Goal: Task Accomplishment & Management: Manage account settings

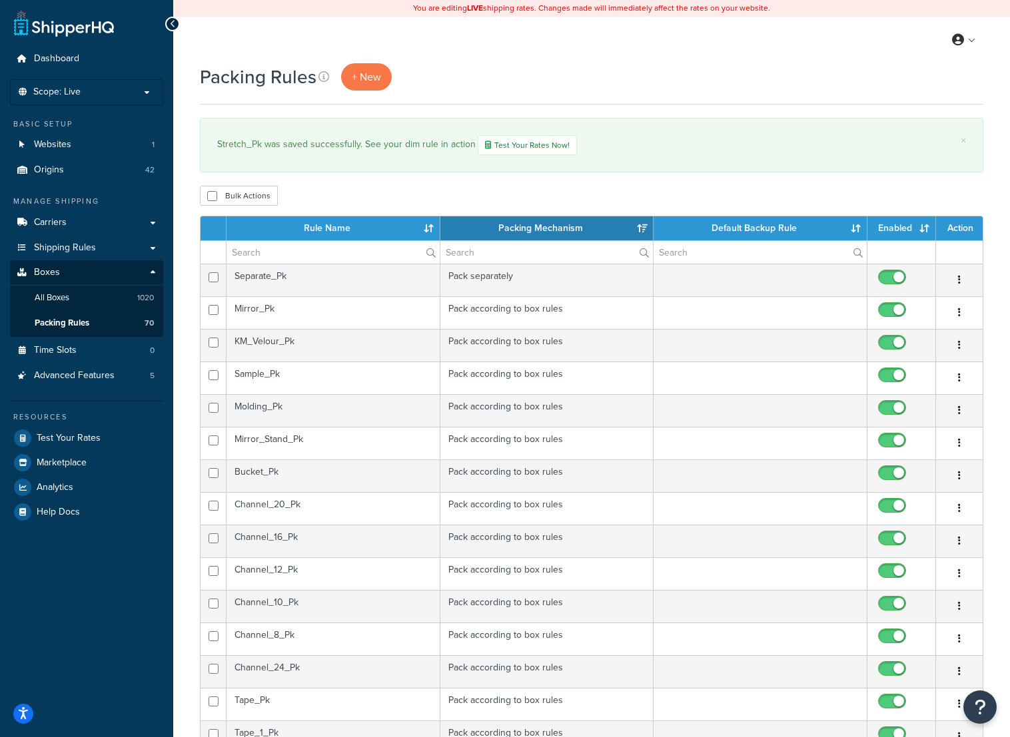
select select "15"
click at [591, 47] on div "My Profile Billing Global Settings Contact Us Logout" at bounding box center [591, 40] width 837 height 47
click at [468, 25] on div "My Profile Billing Global Settings Contact Us Logout" at bounding box center [591, 40] width 837 height 47
click at [77, 324] on span "Packing Rules" at bounding box center [62, 323] width 55 height 11
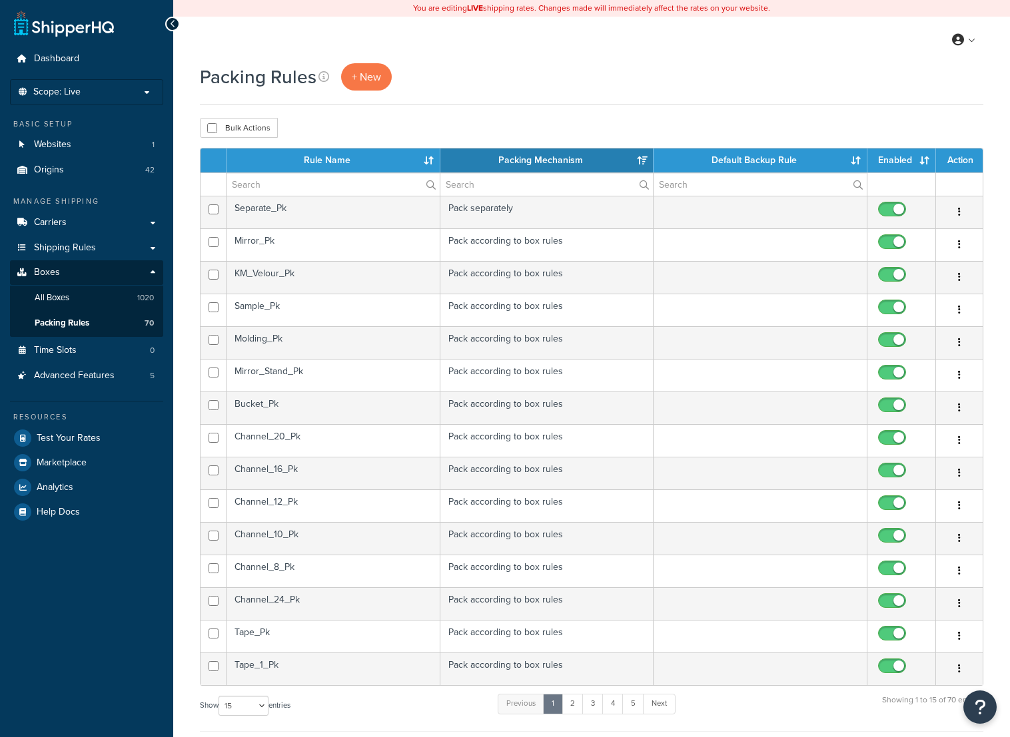
select select "15"
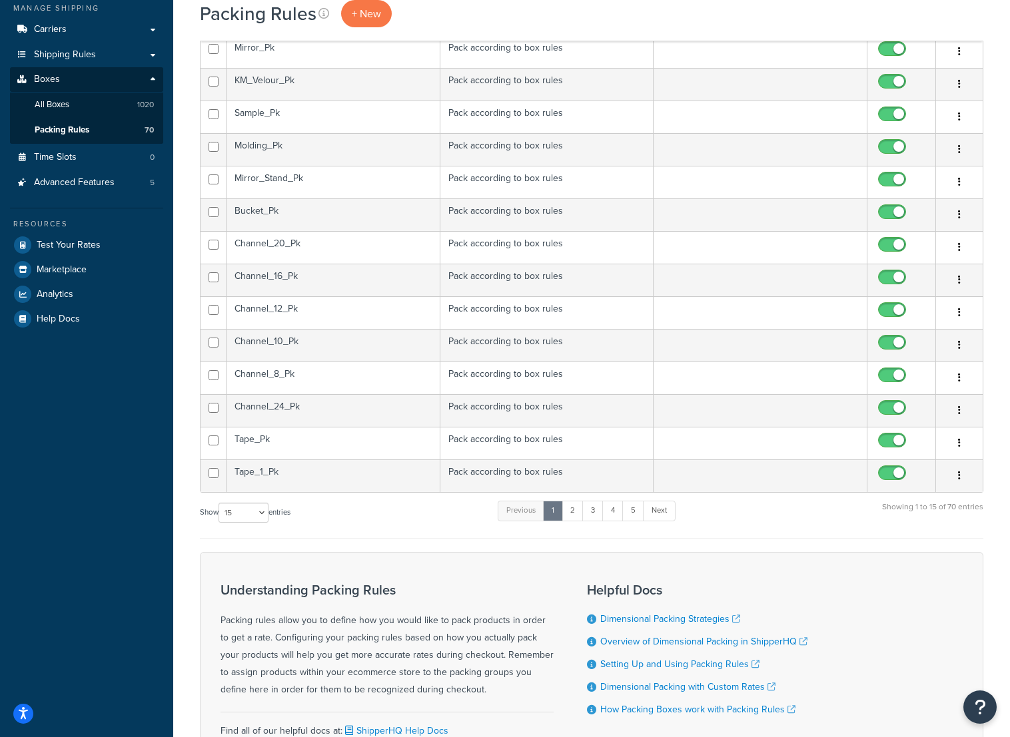
scroll to position [266, 0]
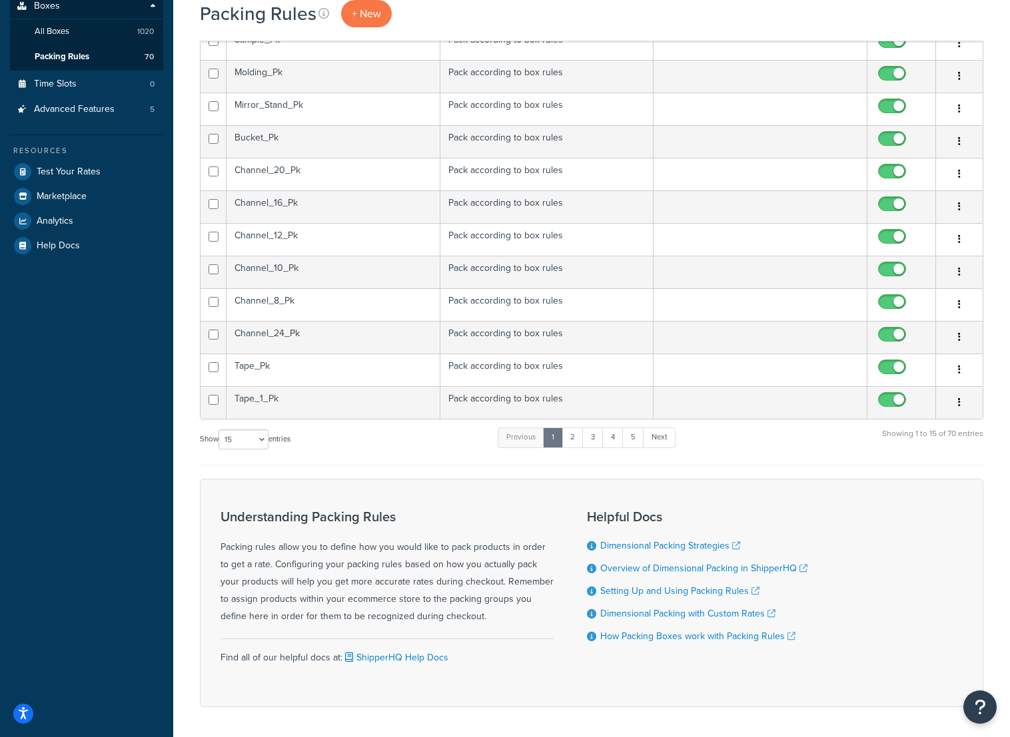
click at [290, 368] on td "Tape_Pk" at bounding box center [333, 370] width 214 height 33
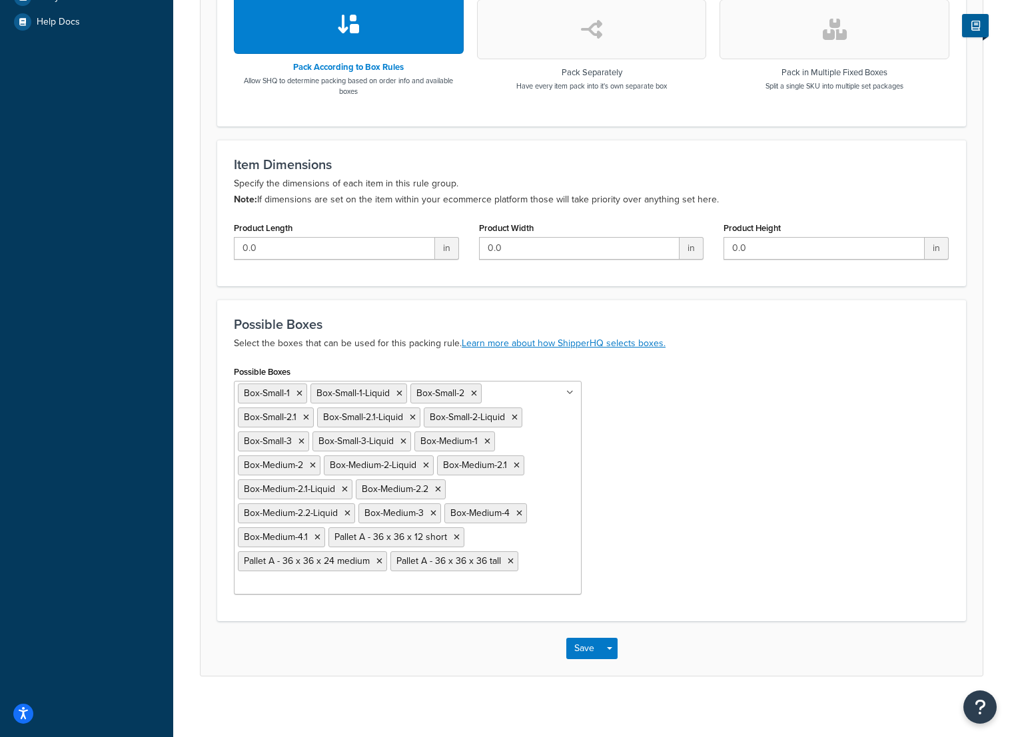
scroll to position [498, 0]
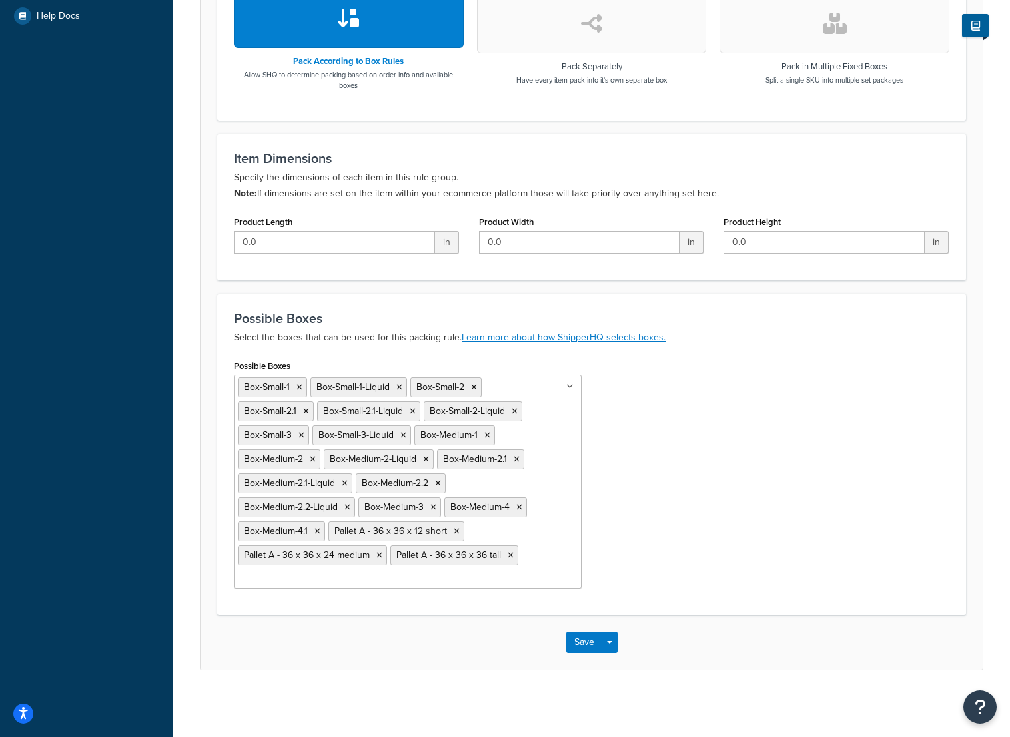
click at [851, 380] on div "Possible Boxes Box-Small-1 Box-Small-1-Liquid Box-Small-2 Box-Small-2.1 Box-Sma…" at bounding box center [591, 477] width 735 height 242
click at [590, 644] on button "Save" at bounding box center [584, 642] width 36 height 21
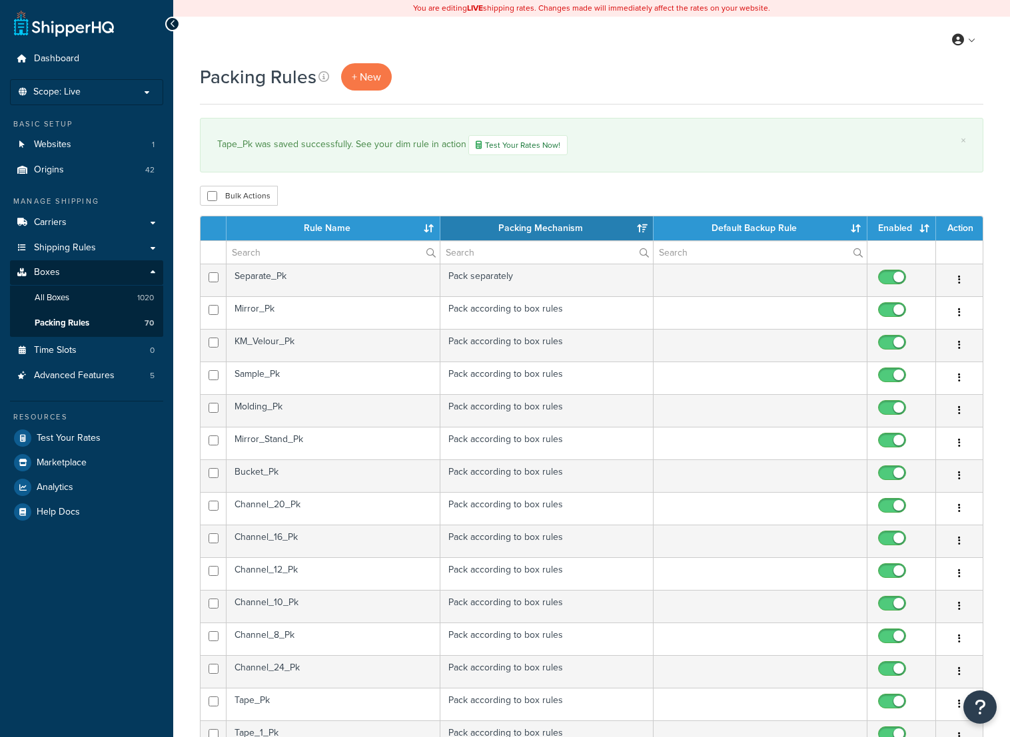
select select "15"
click at [739, 81] on div "Packing Rules + New" at bounding box center [591, 76] width 783 height 27
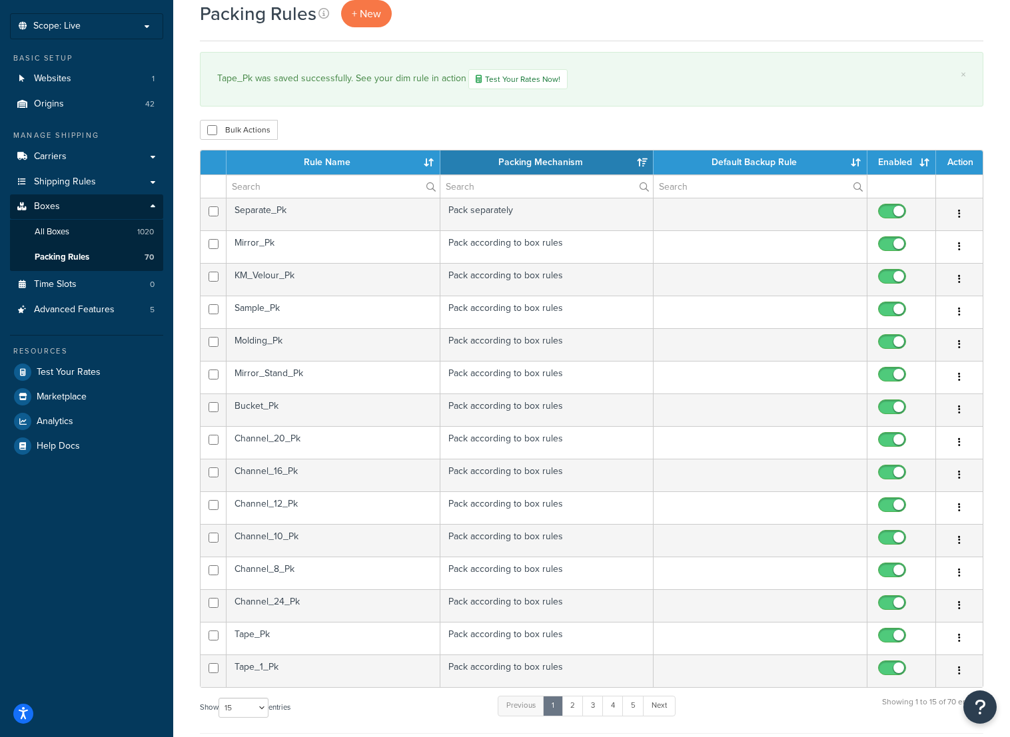
scroll to position [67, 0]
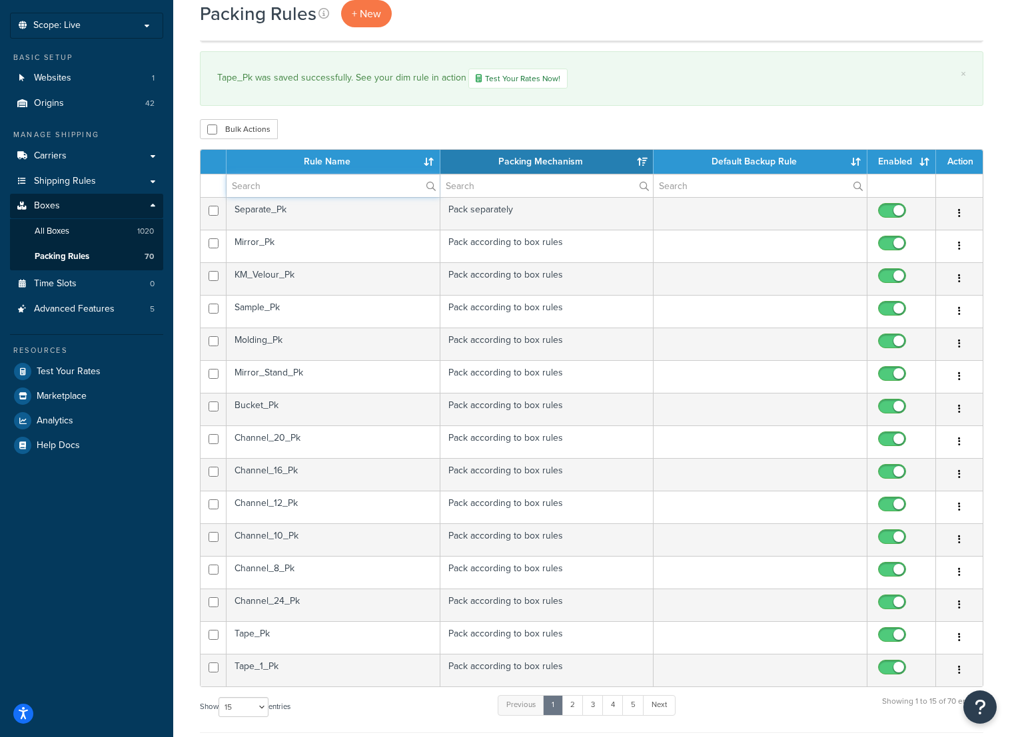
click at [286, 192] on input "text" at bounding box center [332, 186] width 213 height 23
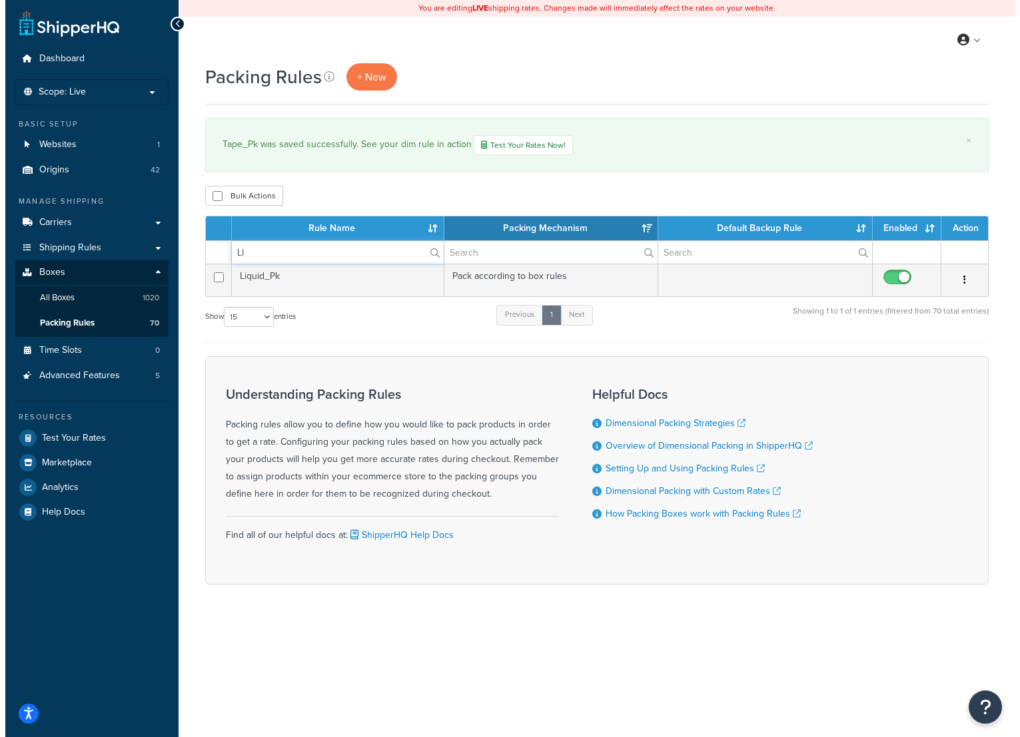
scroll to position [0, 0]
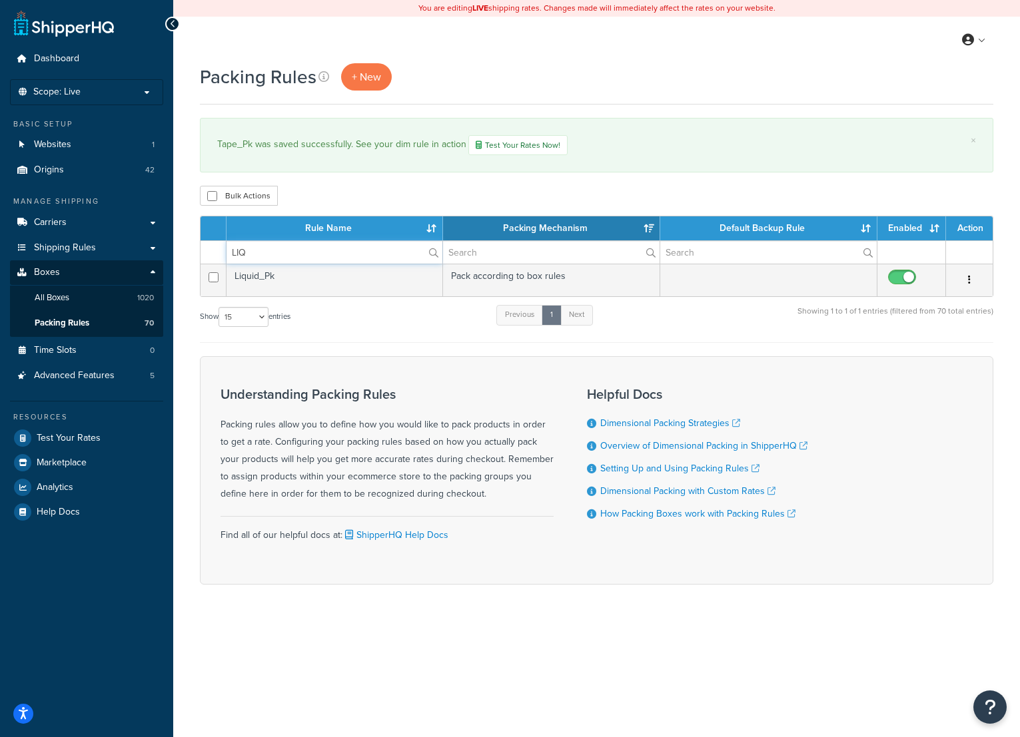
type input "LIQ"
click at [270, 278] on td "Liquid_Pk" at bounding box center [334, 280] width 216 height 33
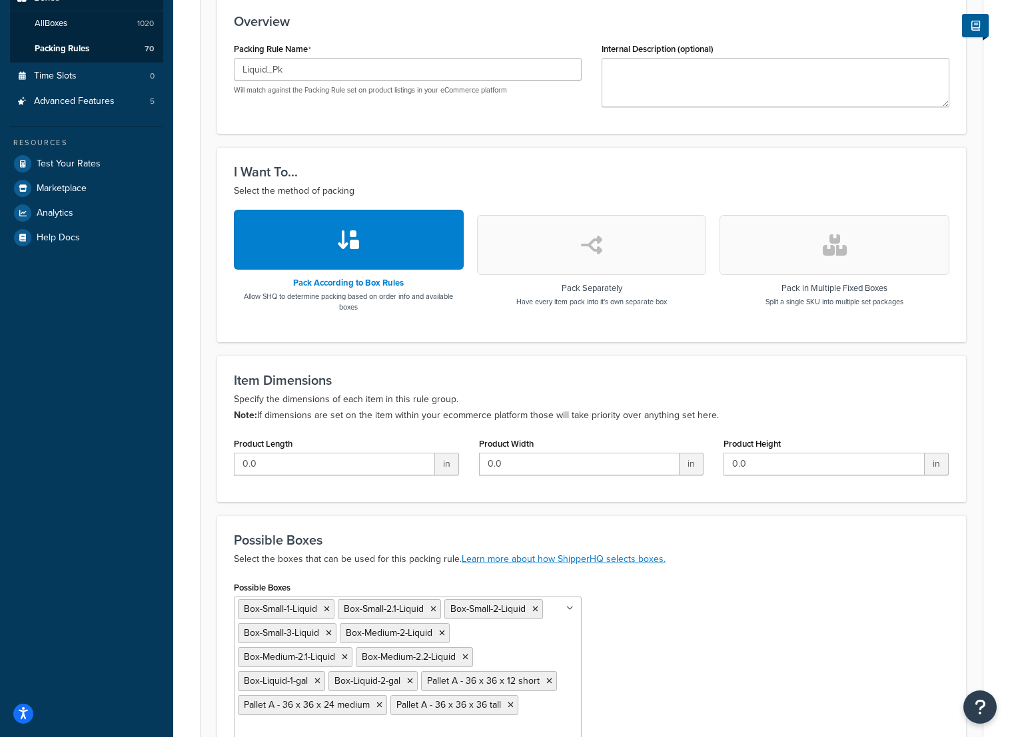
scroll to position [93, 0]
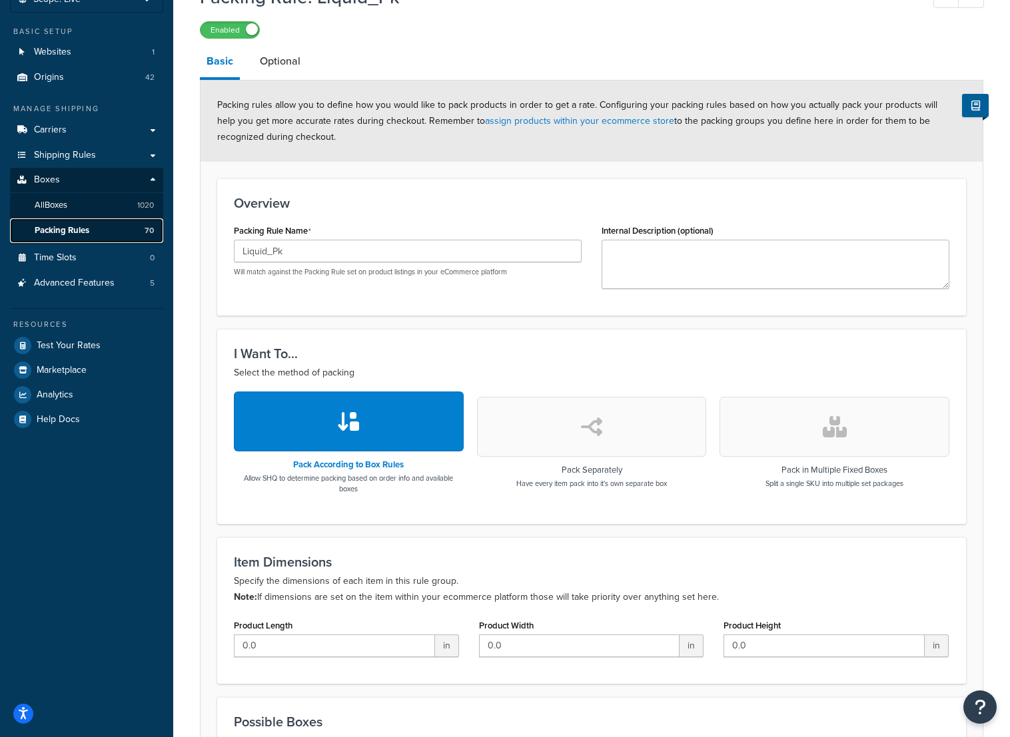
click at [80, 229] on span "Packing Rules" at bounding box center [62, 230] width 55 height 11
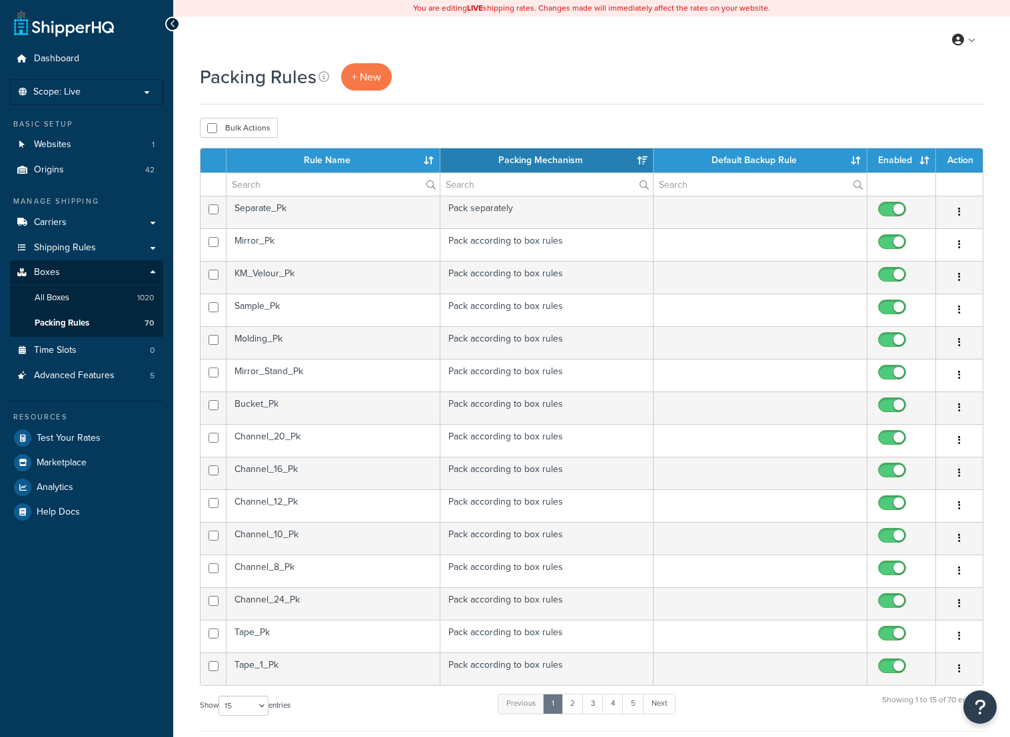
select select "15"
click at [263, 190] on input "text" at bounding box center [332, 184] width 213 height 23
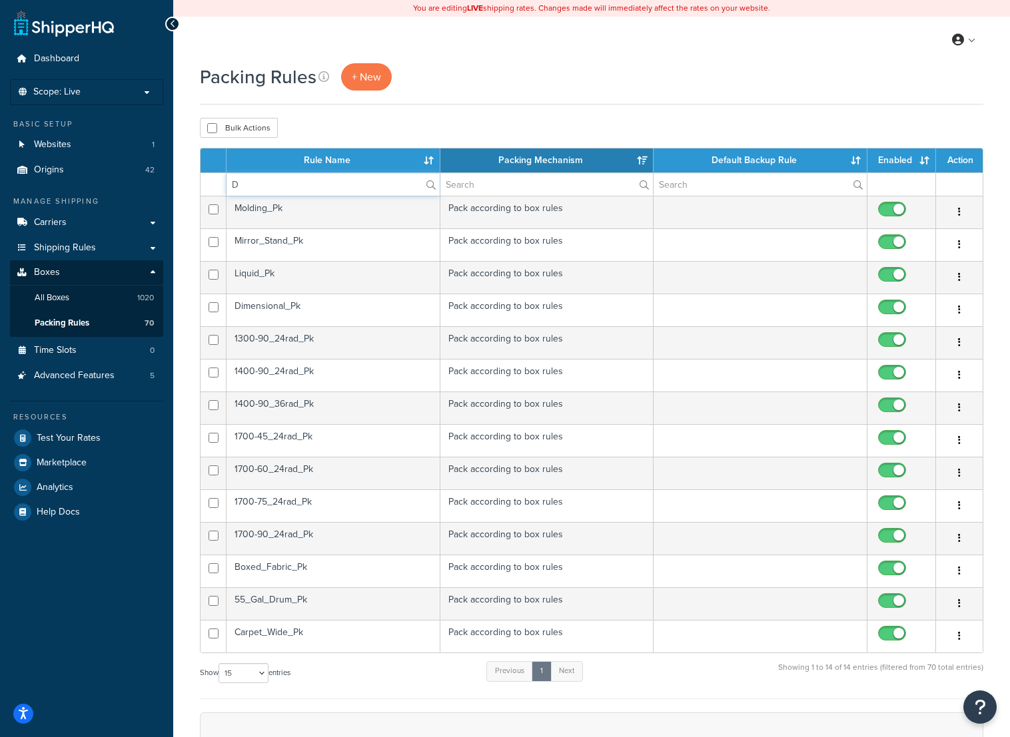
type input "D"
click at [301, 310] on td "Dimensional_Pk" at bounding box center [333, 310] width 214 height 33
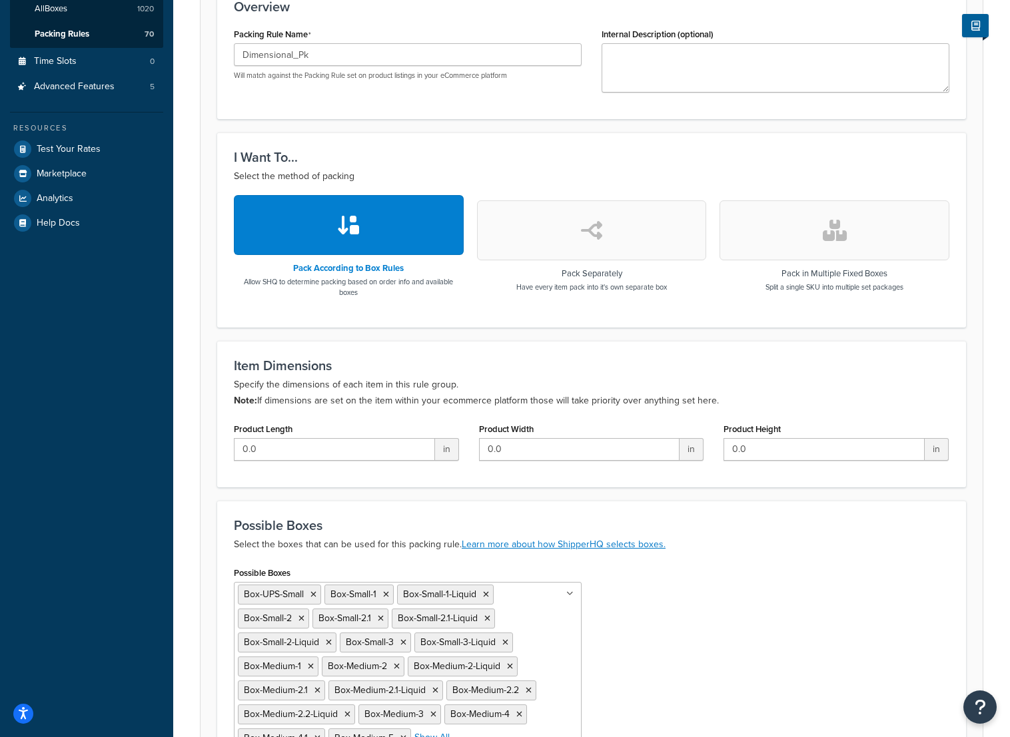
scroll to position [272, 0]
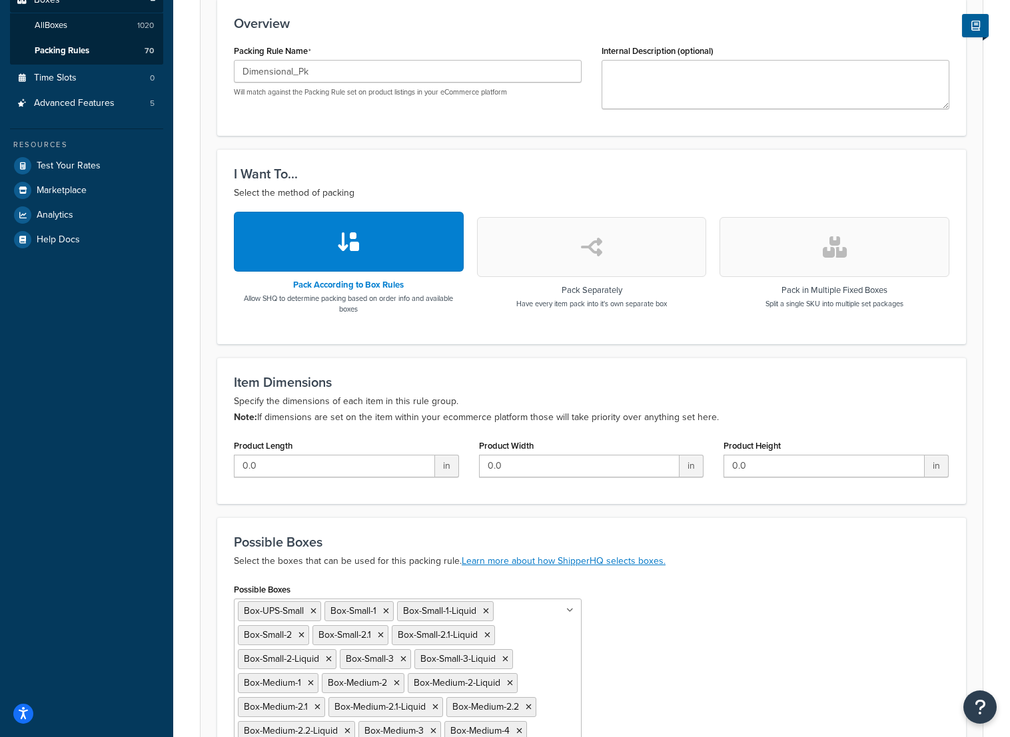
click at [311, 609] on icon at bounding box center [313, 611] width 6 height 8
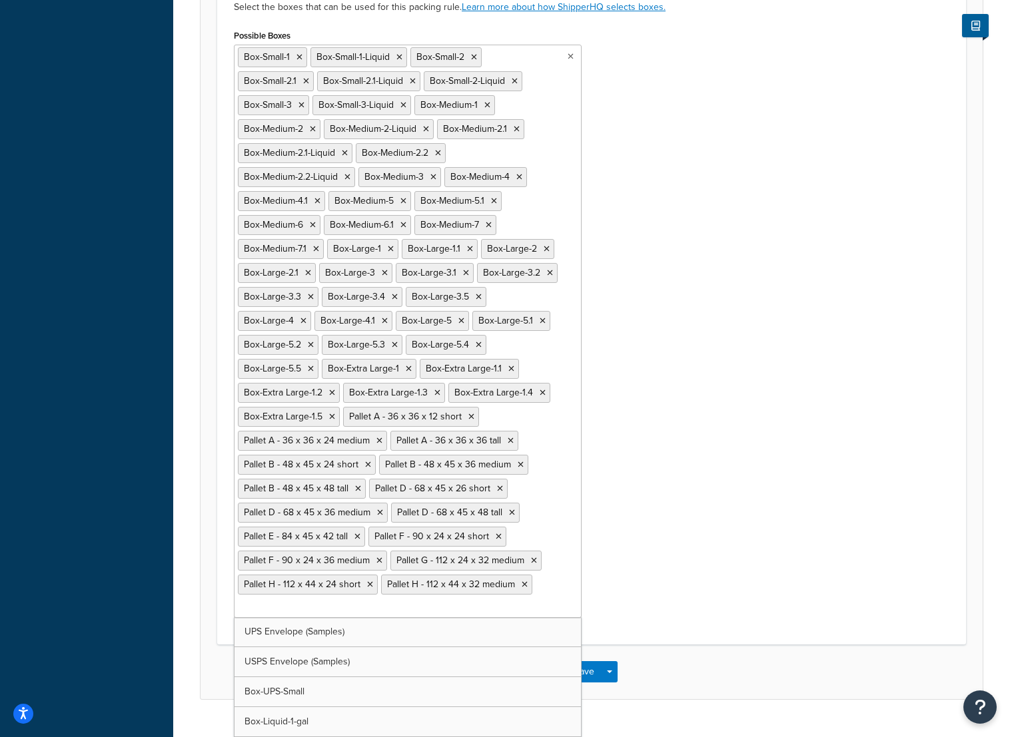
scroll to position [857, 0]
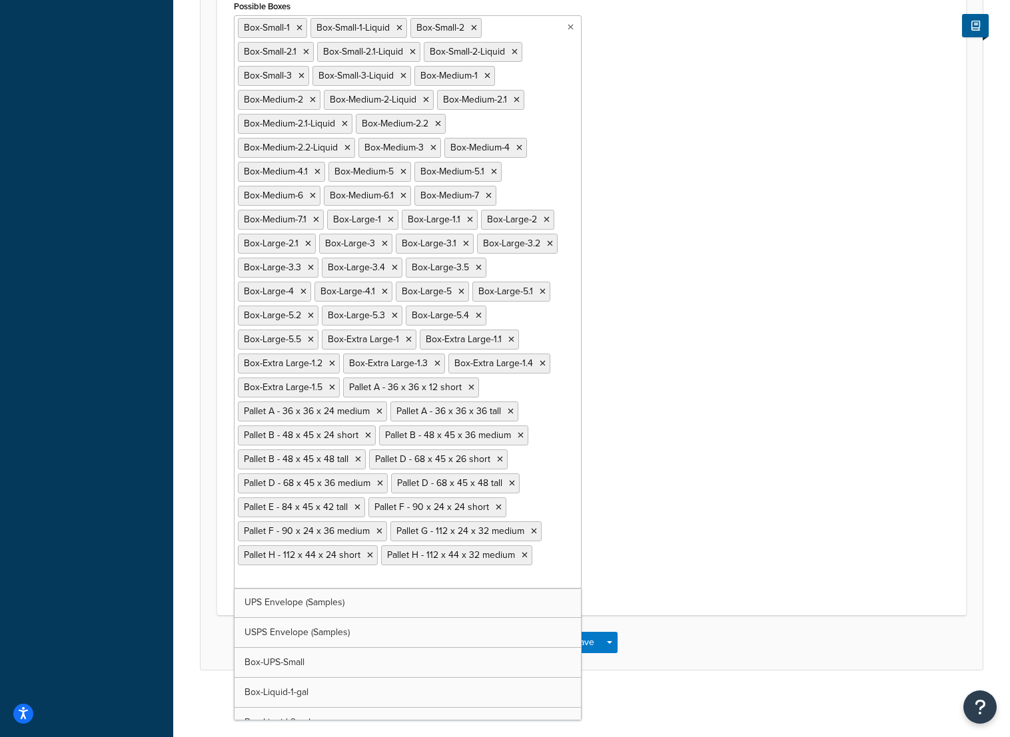
click at [840, 343] on div "Possible Boxes Select the boxes that can be used for this packing rule. Learn m…" at bounding box center [591, 274] width 749 height 681
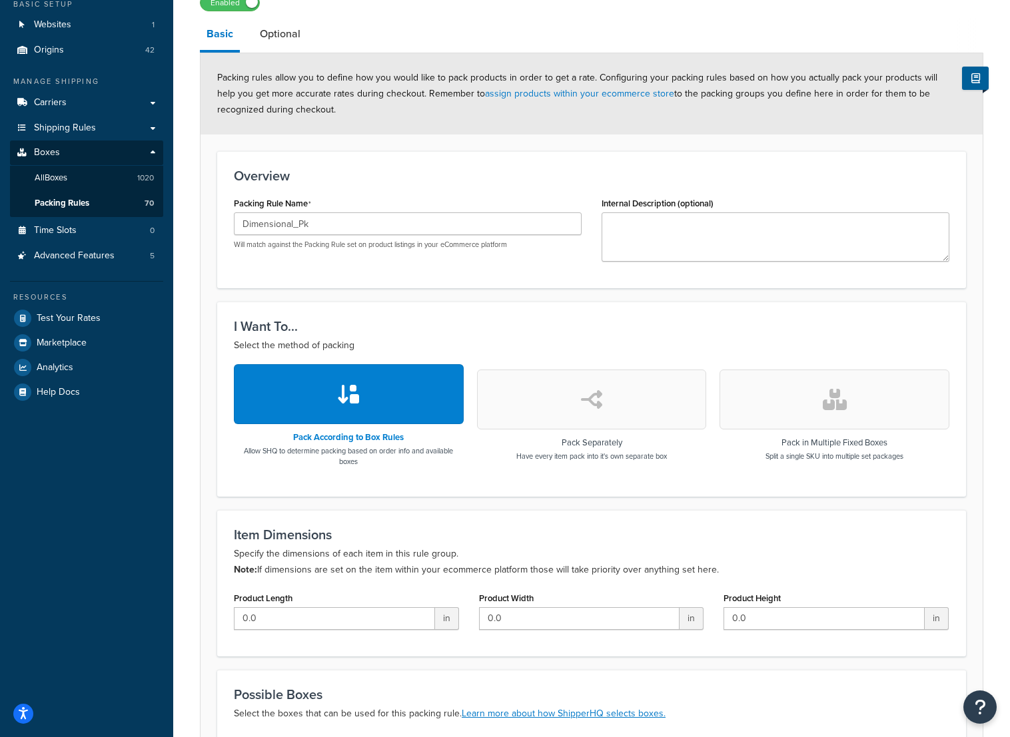
scroll to position [0, 0]
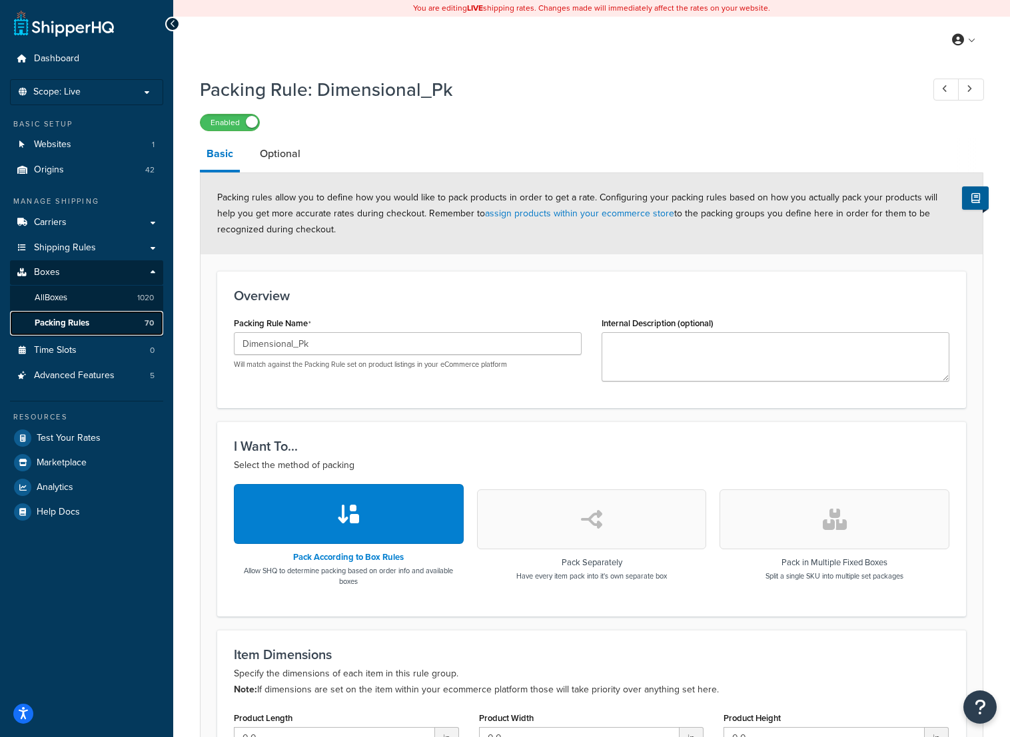
click at [75, 322] on span "Packing Rules" at bounding box center [62, 323] width 55 height 11
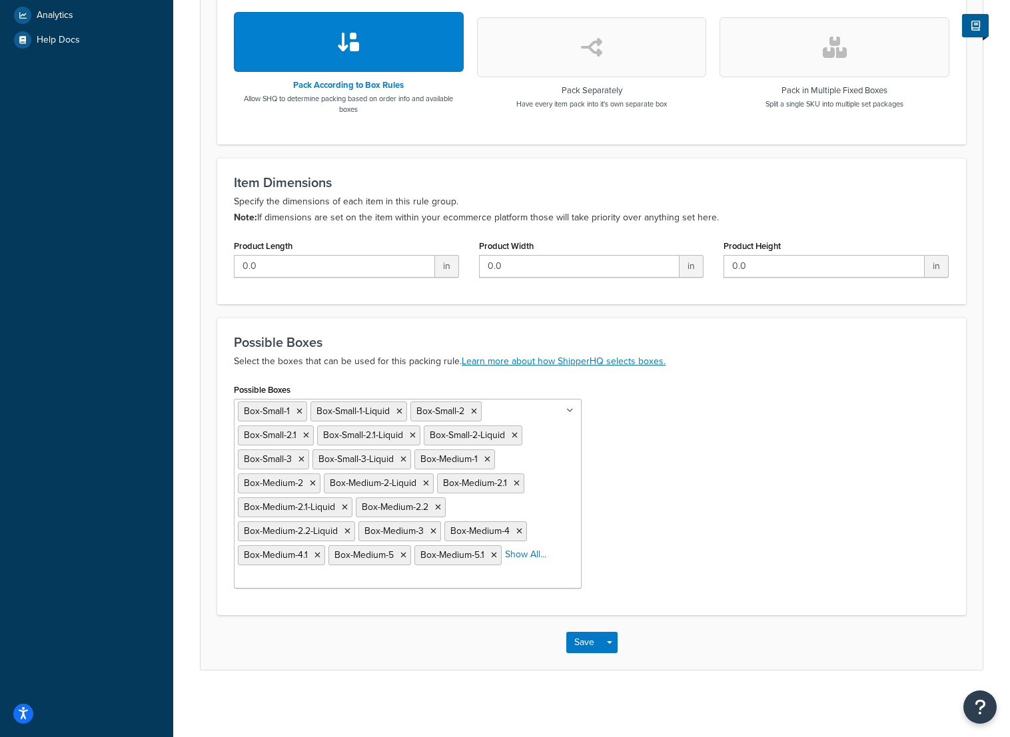
scroll to position [474, 0]
click at [586, 635] on button "Save" at bounding box center [584, 642] width 36 height 21
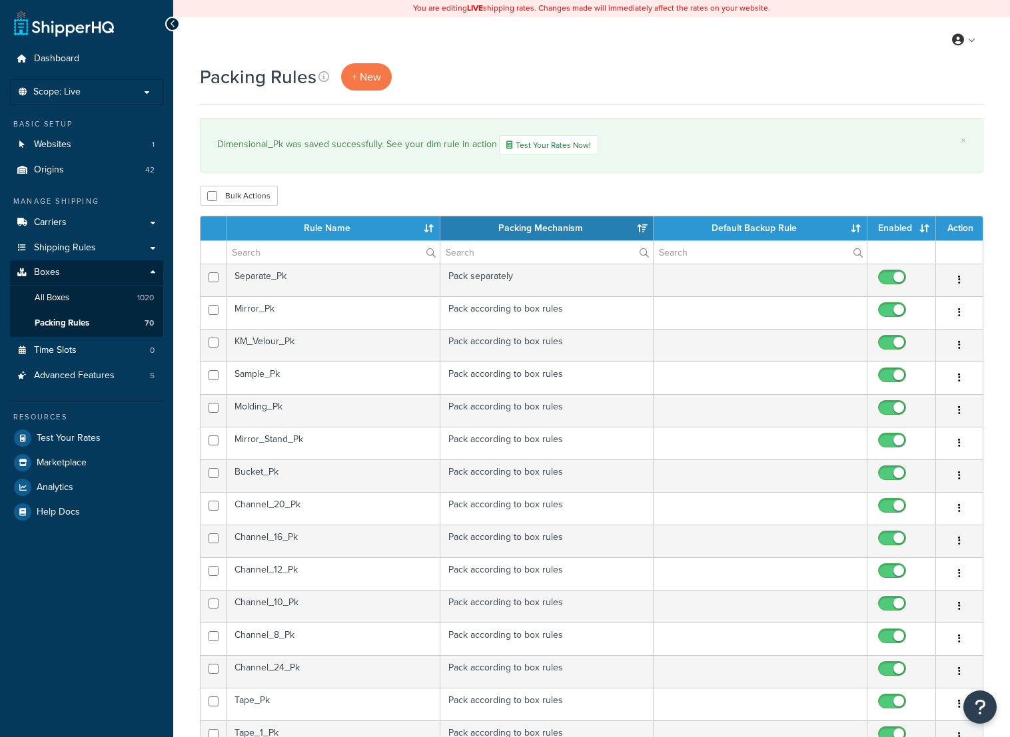
select select "15"
click at [262, 250] on input "text" at bounding box center [332, 252] width 213 height 23
type input "RA"
click at [328, 302] on td "Rain_Pk" at bounding box center [333, 312] width 214 height 33
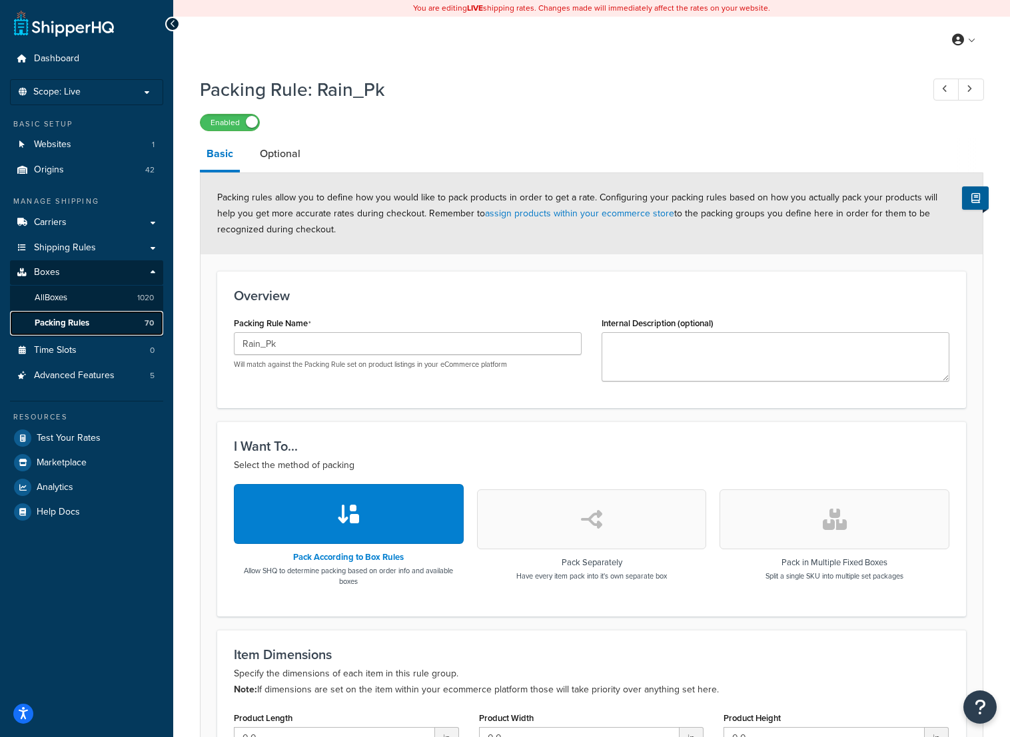
click at [85, 315] on link "Packing Rules 70" at bounding box center [86, 323] width 153 height 25
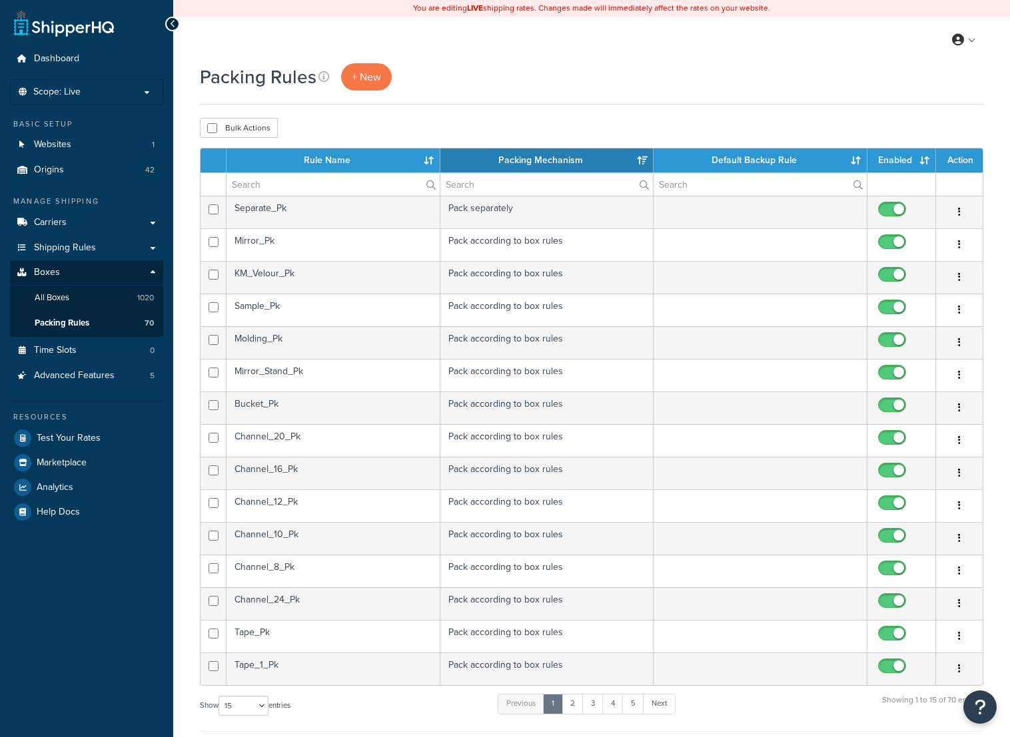
select select "15"
click at [296, 175] on input "text" at bounding box center [332, 184] width 213 height 23
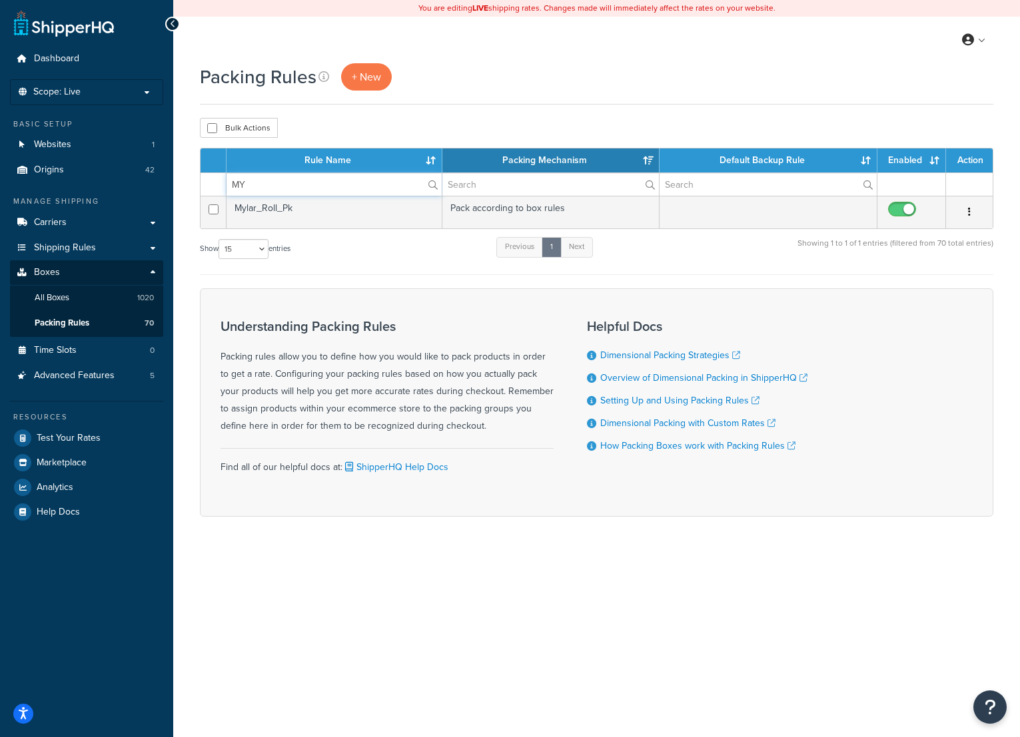
type input "MY"
click at [252, 206] on td "Mylar_Roll_Pk" at bounding box center [334, 212] width 216 height 33
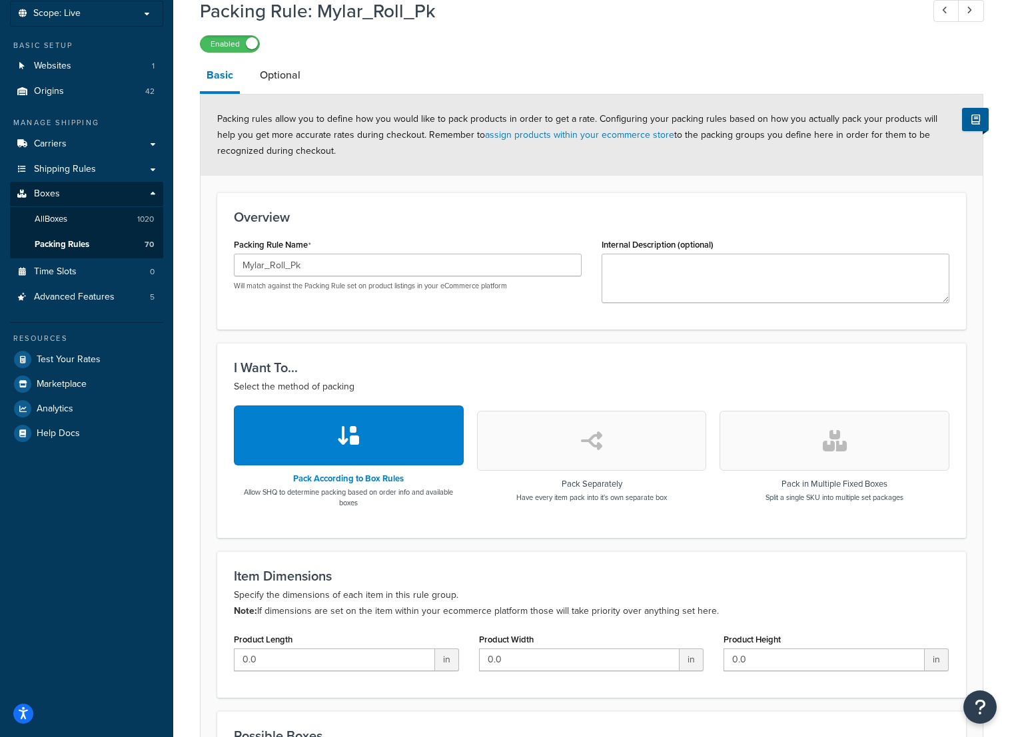
scroll to position [72, 0]
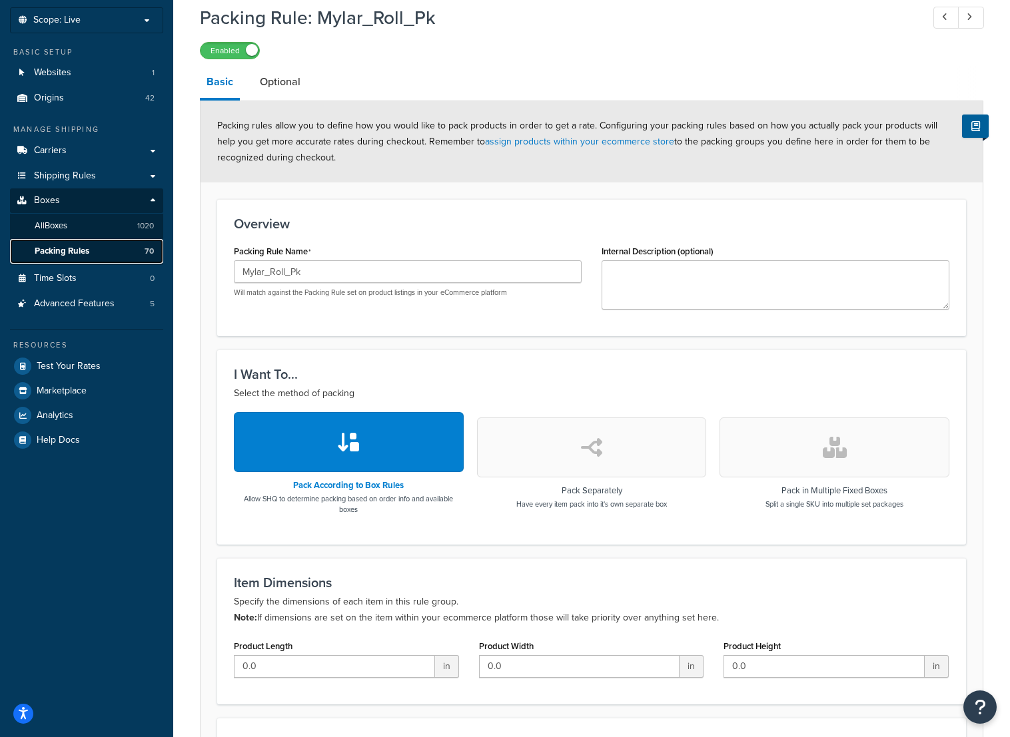
click at [73, 247] on span "Packing Rules" at bounding box center [62, 251] width 55 height 11
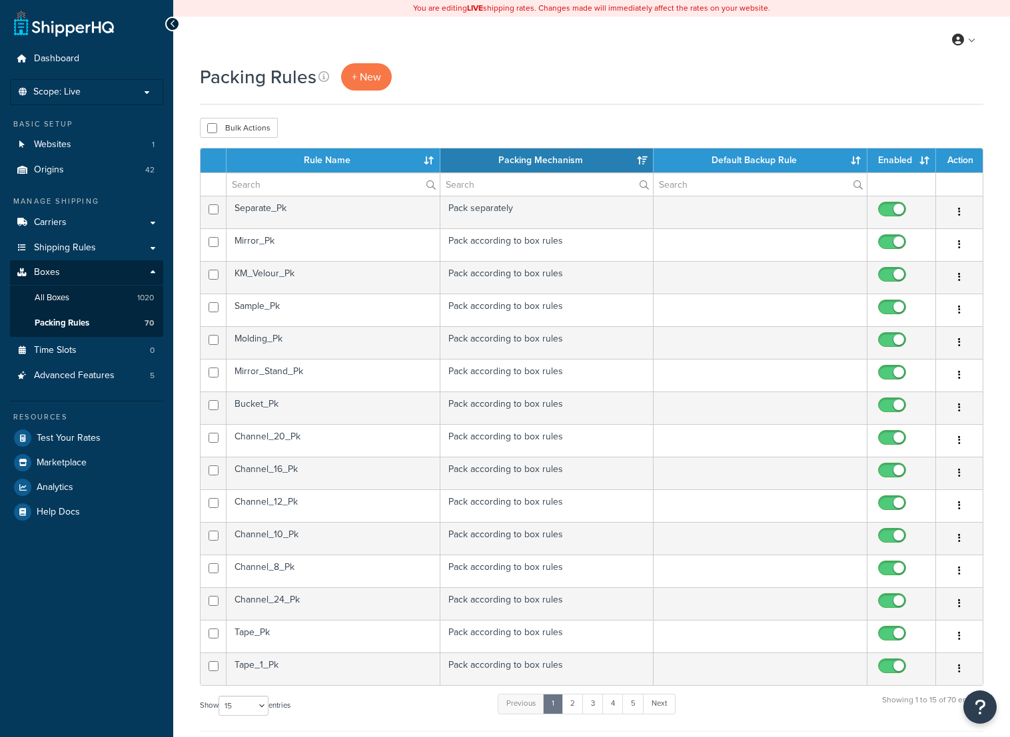
select select "15"
click at [575, 707] on link "2" at bounding box center [572, 704] width 22 height 20
click at [322, 666] on td "Uprights_Supports_All_Pk" at bounding box center [333, 669] width 214 height 33
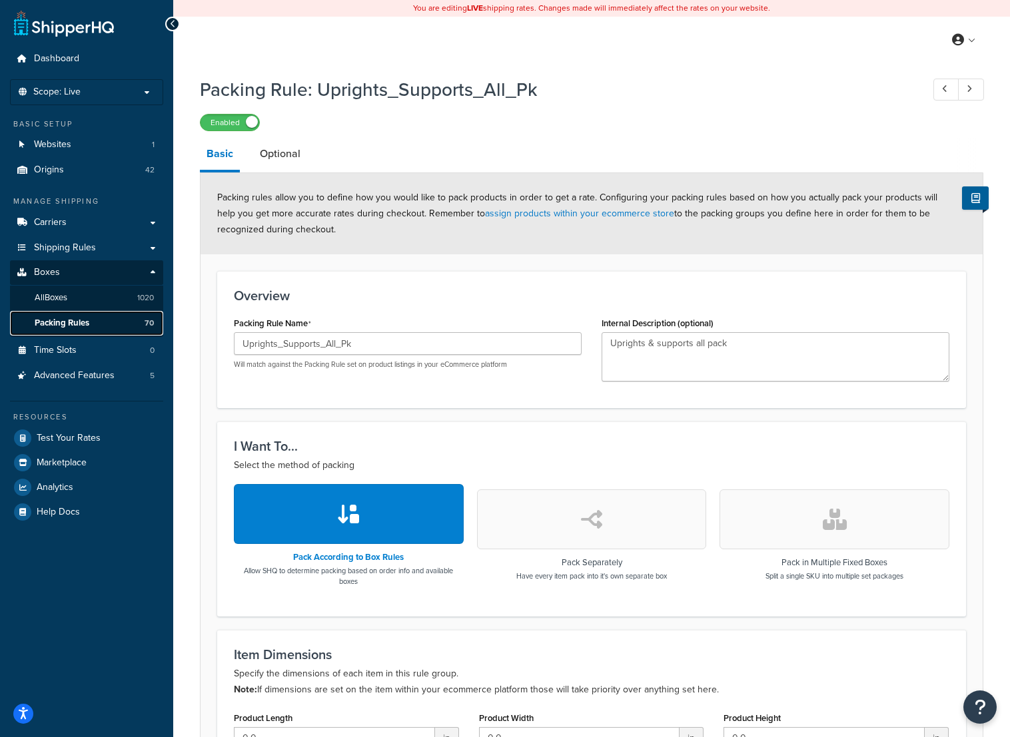
drag, startPoint x: 81, startPoint y: 320, endPoint x: 105, endPoint y: 322, distance: 24.1
click at [81, 320] on span "Packing Rules" at bounding box center [62, 323] width 55 height 11
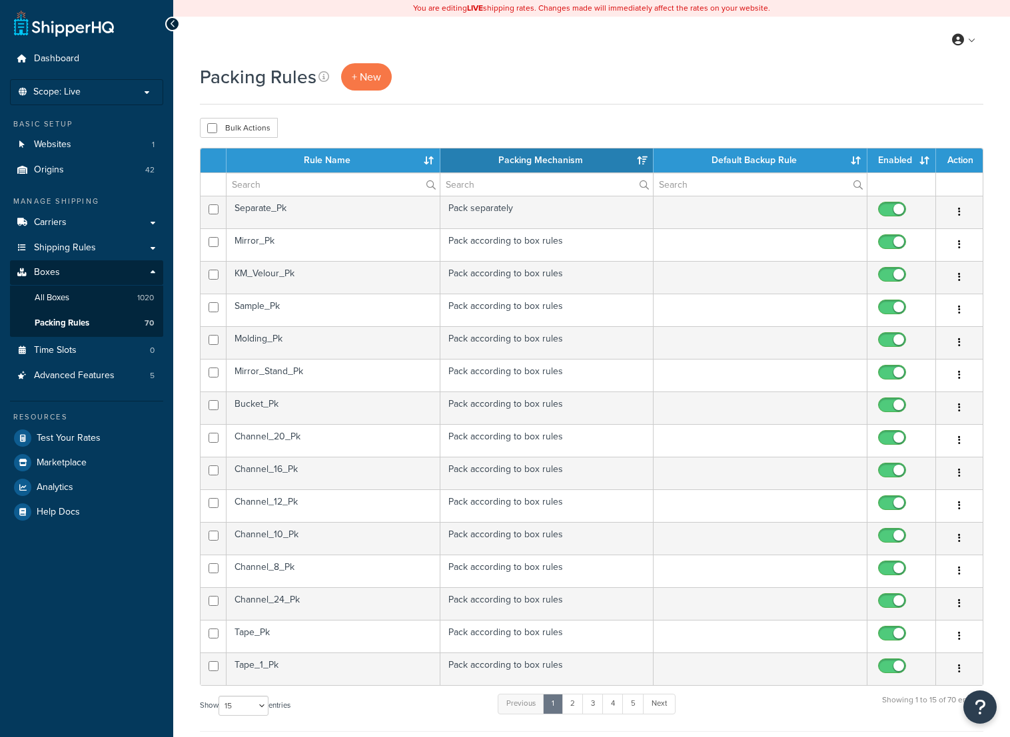
select select "15"
click at [591, 708] on link "3" at bounding box center [592, 704] width 21 height 20
click at [349, 218] on td "Uprights_Supports_7_Pk" at bounding box center [333, 212] width 214 height 33
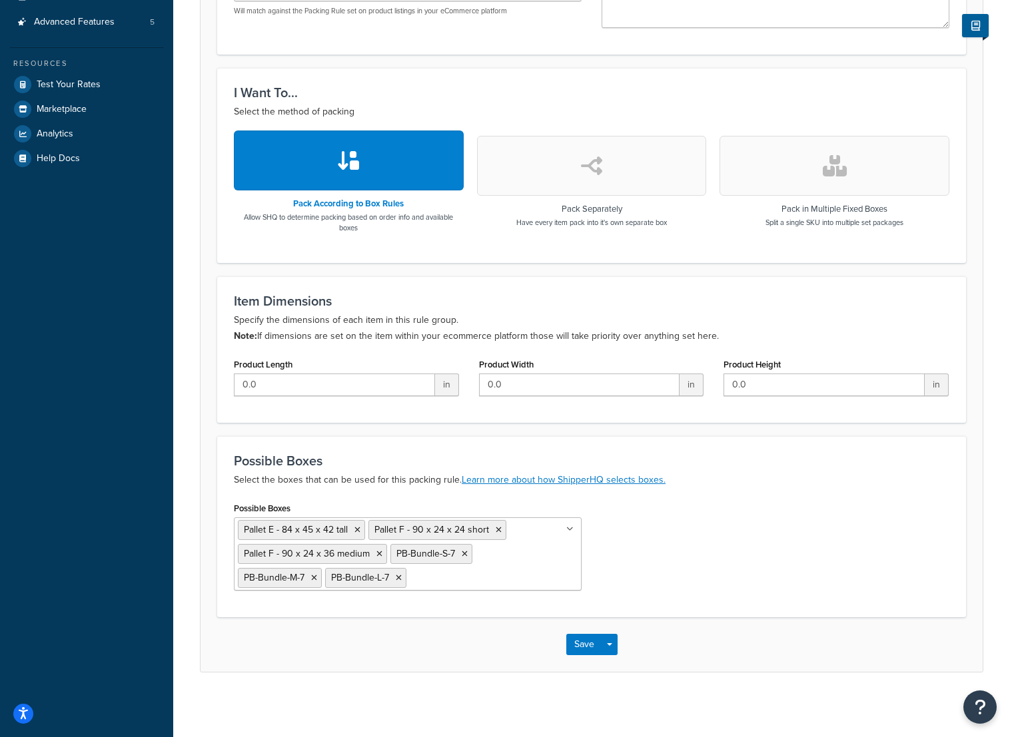
scroll to position [357, 0]
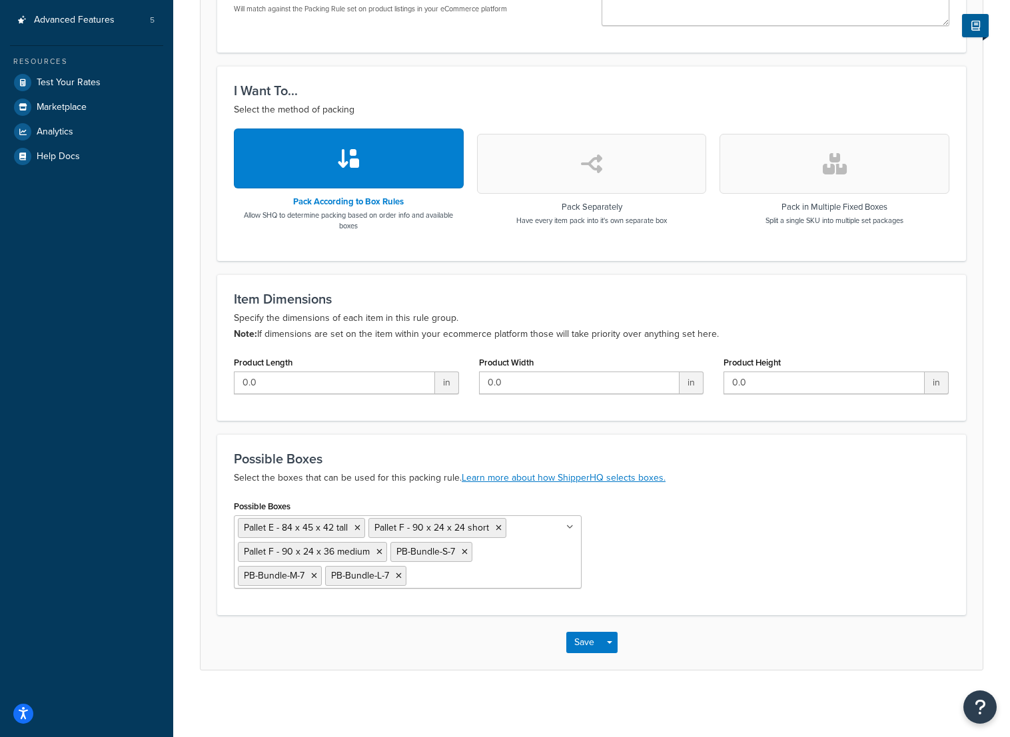
click at [452, 582] on input "Possible Boxes" at bounding box center [469, 575] width 118 height 15
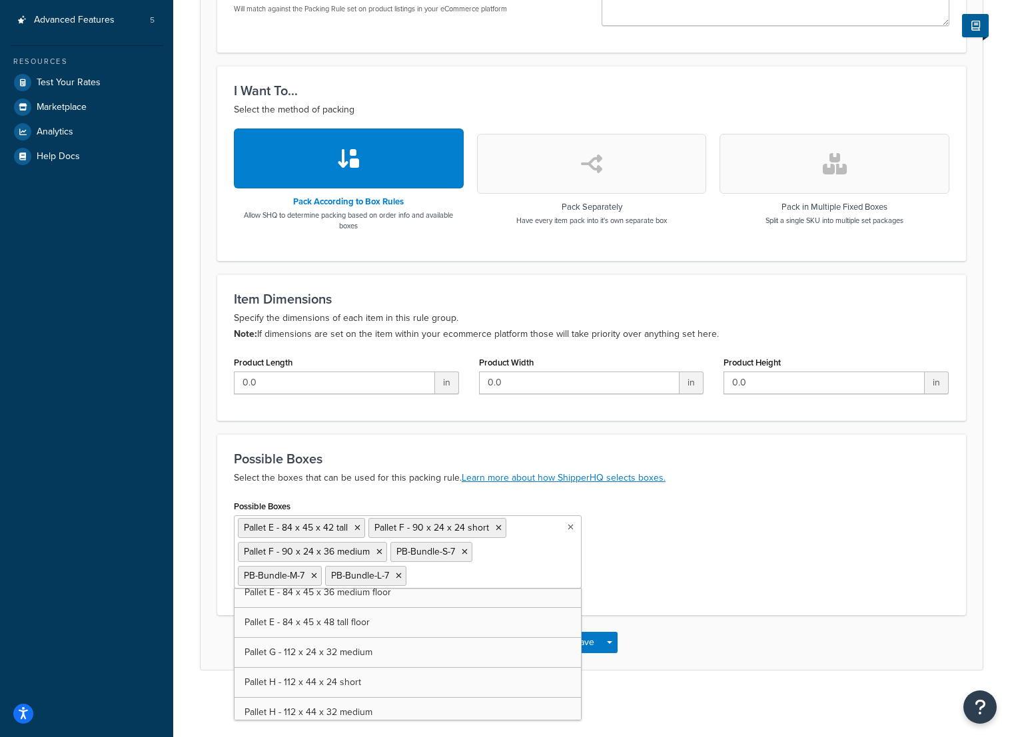
scroll to position [6994, 0]
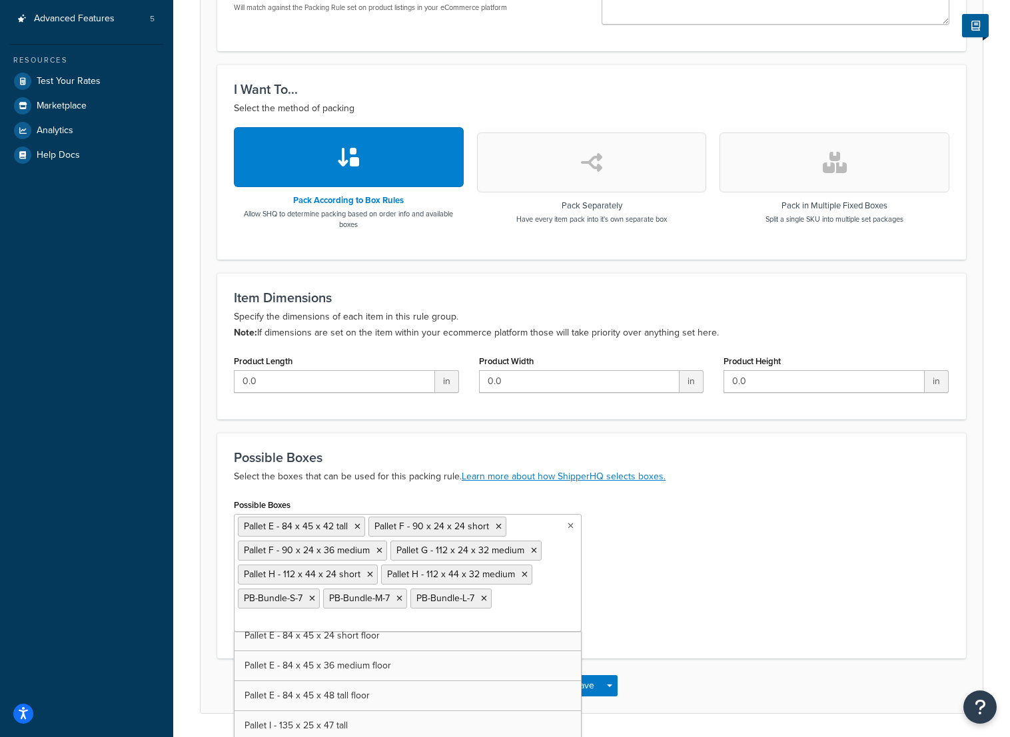
click at [682, 561] on div "Possible Boxes Pallet E - 84 x 45 x 42 tall Pallet F - 90 x 24 x 24 short Palle…" at bounding box center [591, 569] width 735 height 147
click at [577, 683] on button "Save" at bounding box center [584, 685] width 36 height 21
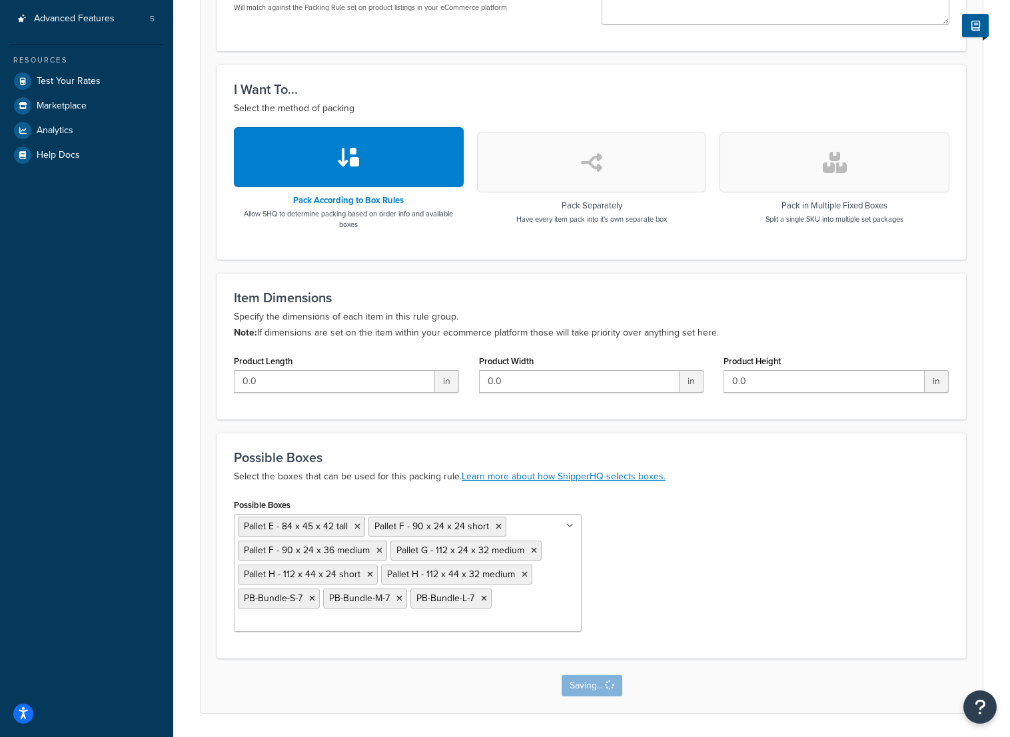
scroll to position [0, 0]
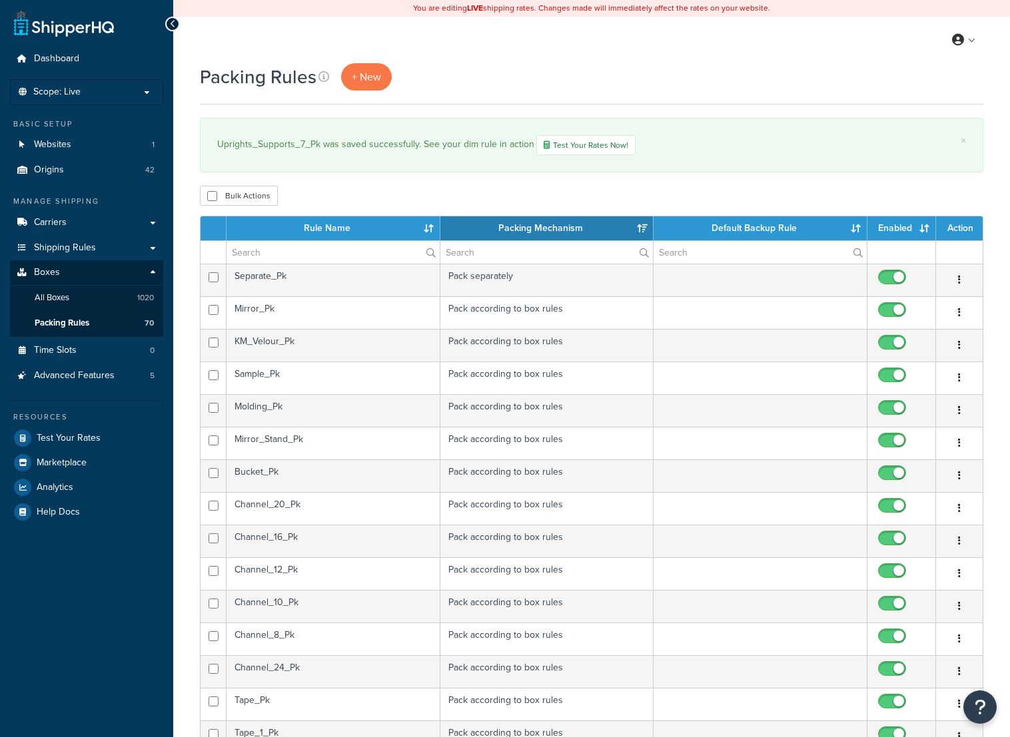
select select "15"
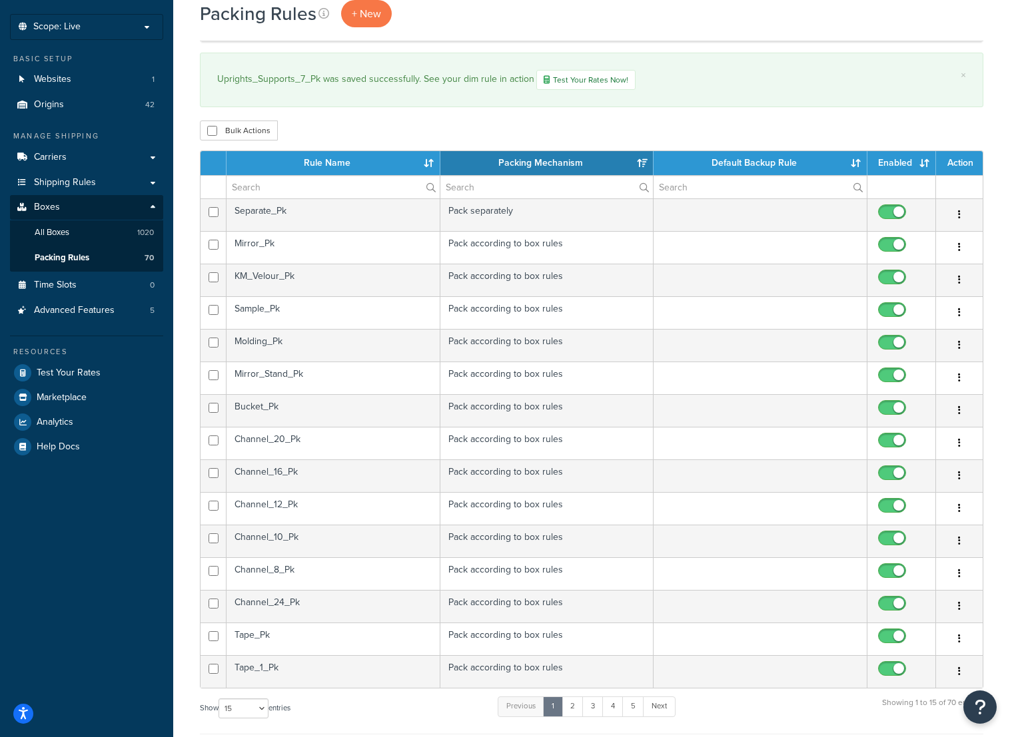
scroll to position [266, 0]
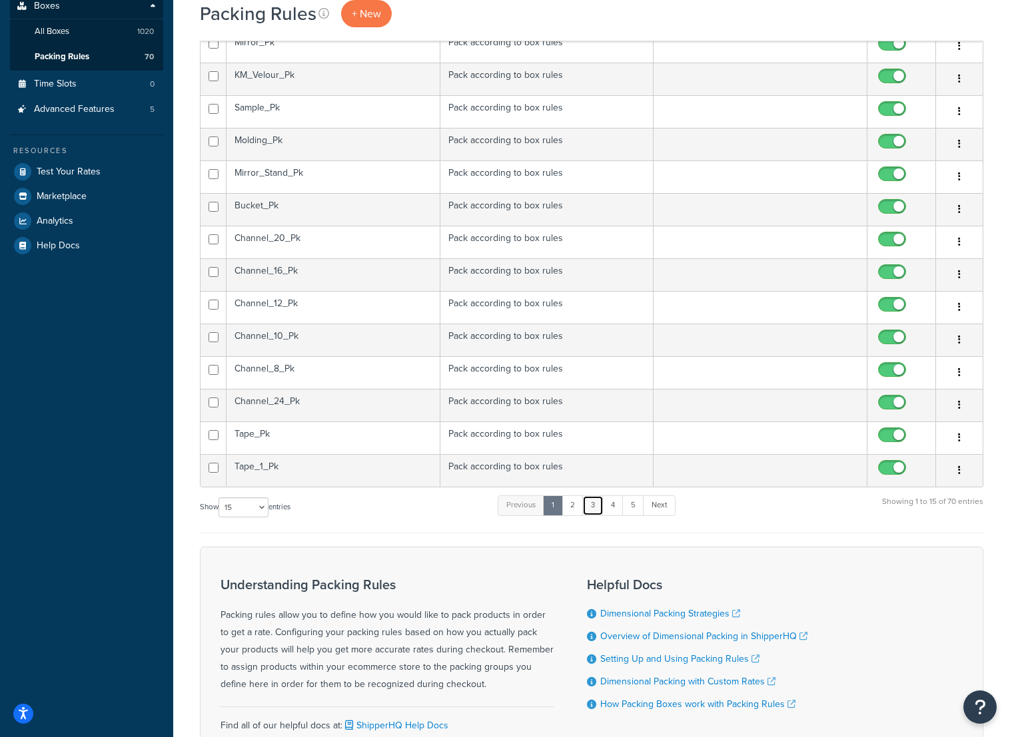
click at [591, 506] on link "3" at bounding box center [592, 506] width 21 height 20
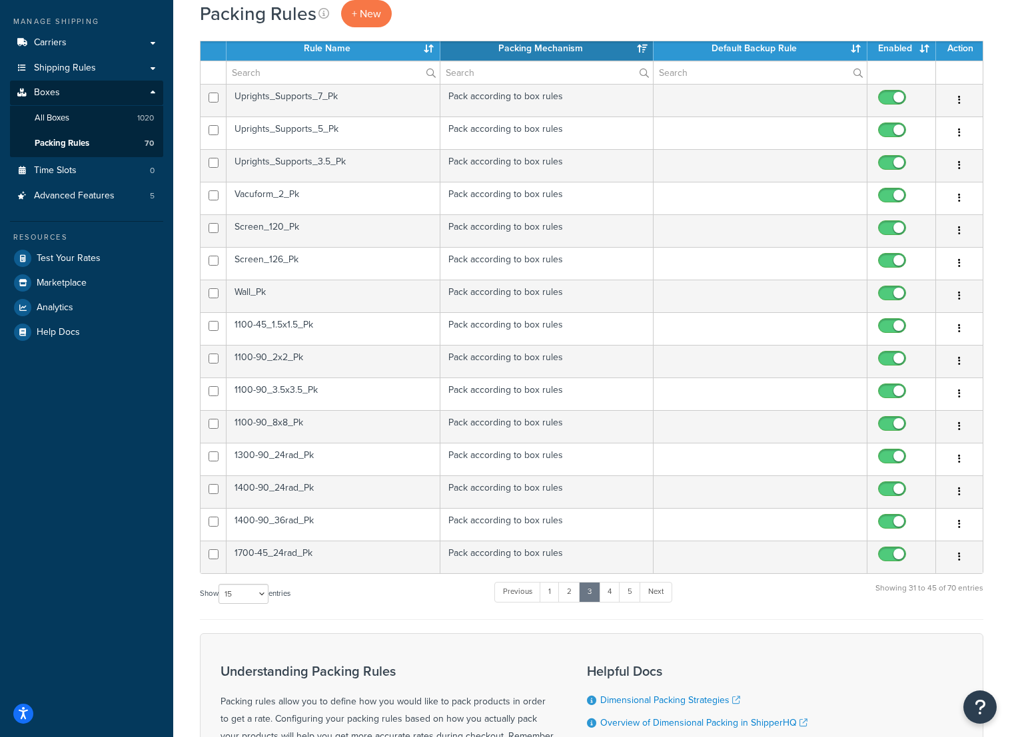
scroll to position [133, 0]
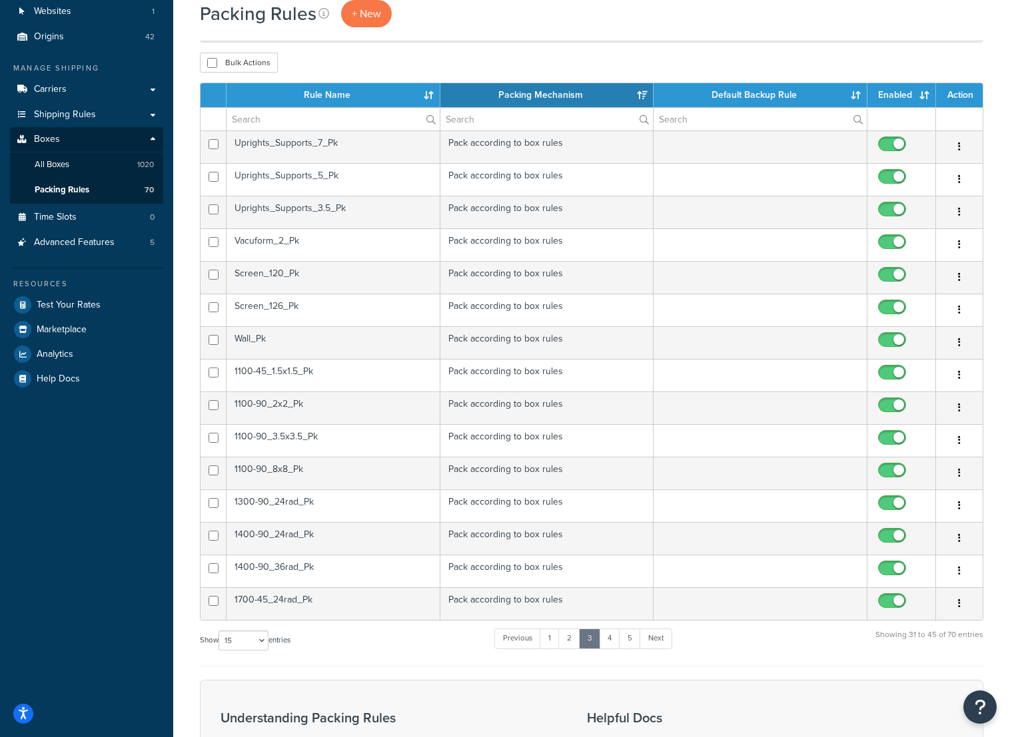
click at [347, 171] on td "Uprights_Supports_5_Pk" at bounding box center [333, 179] width 214 height 33
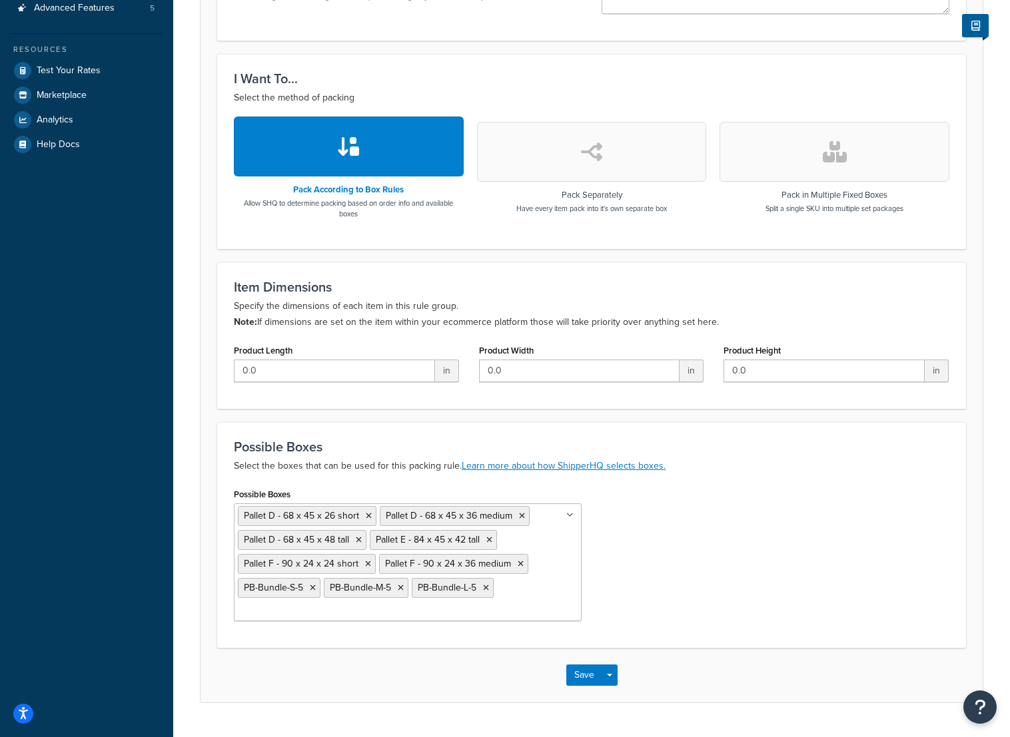
scroll to position [402, 0]
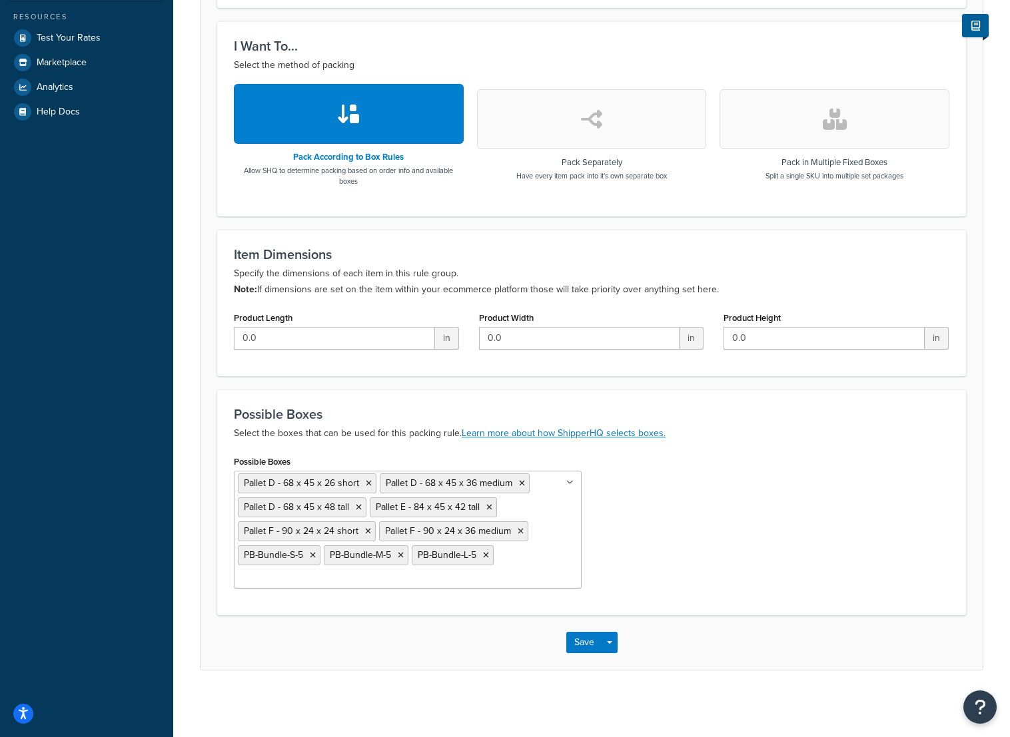
click at [529, 551] on ul "Pallet D - 68 x 45 x 26 short Pallet D - 68 x 45 x 36 medium Pallet D - 68 x 45…" at bounding box center [408, 530] width 348 height 118
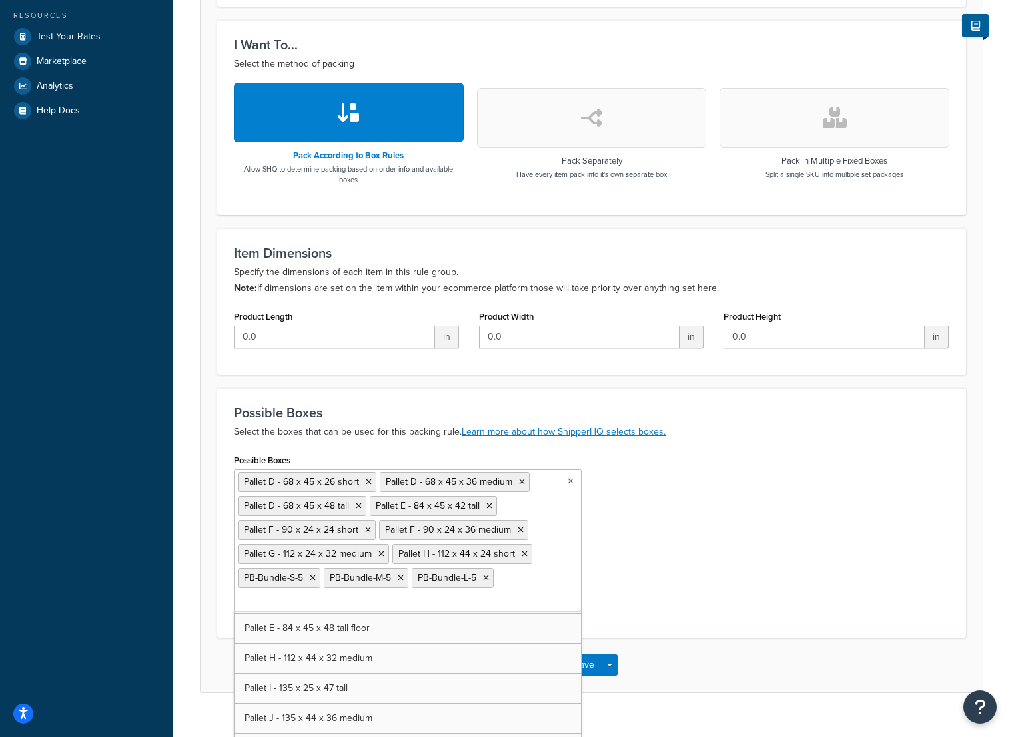
scroll to position [6927, 0]
click at [645, 567] on div "Possible Boxes Pallet D - 68 x 45 x 26 short Pallet D - 68 x 45 x 36 medium Pal…" at bounding box center [591, 538] width 735 height 174
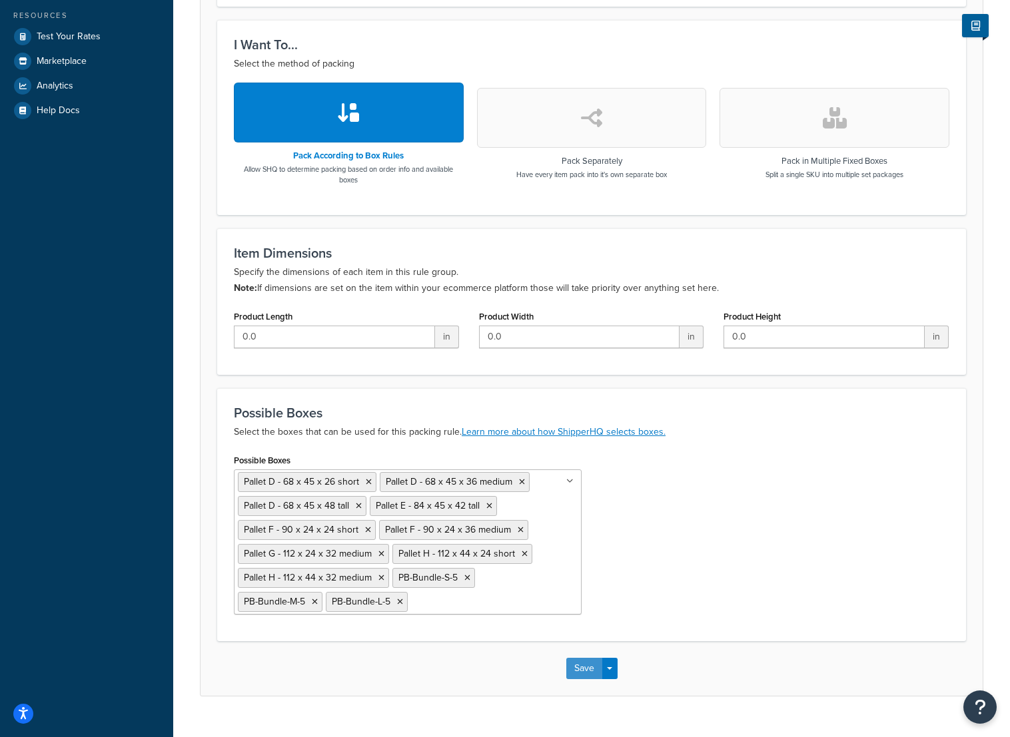
click at [585, 670] on button "Save" at bounding box center [584, 668] width 36 height 21
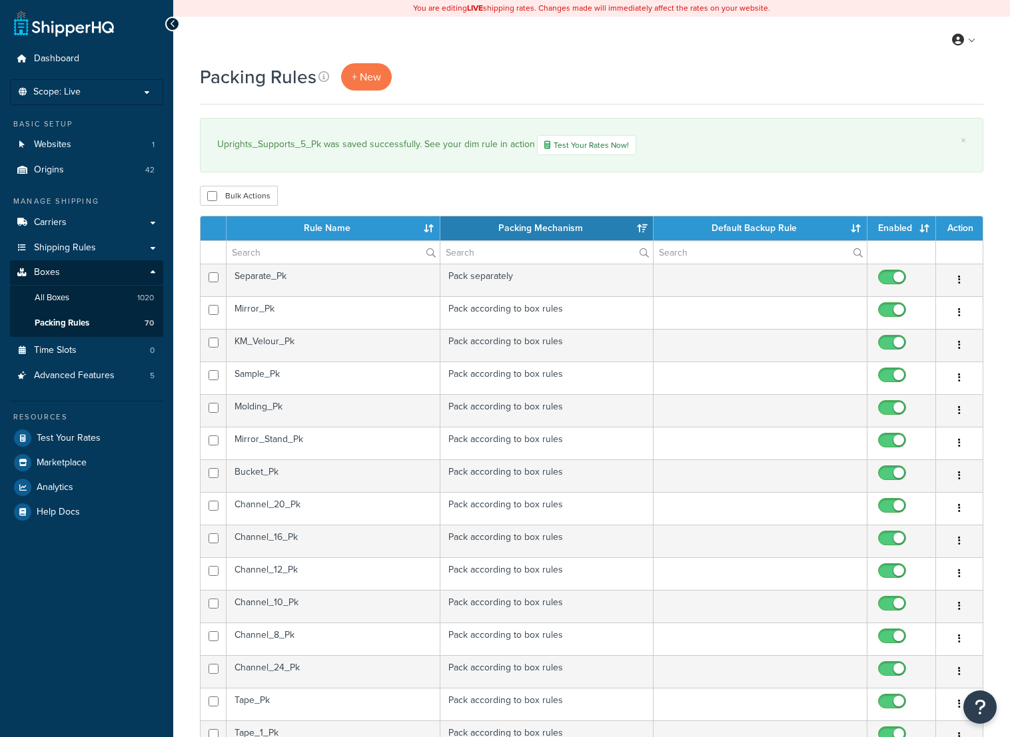
select select "15"
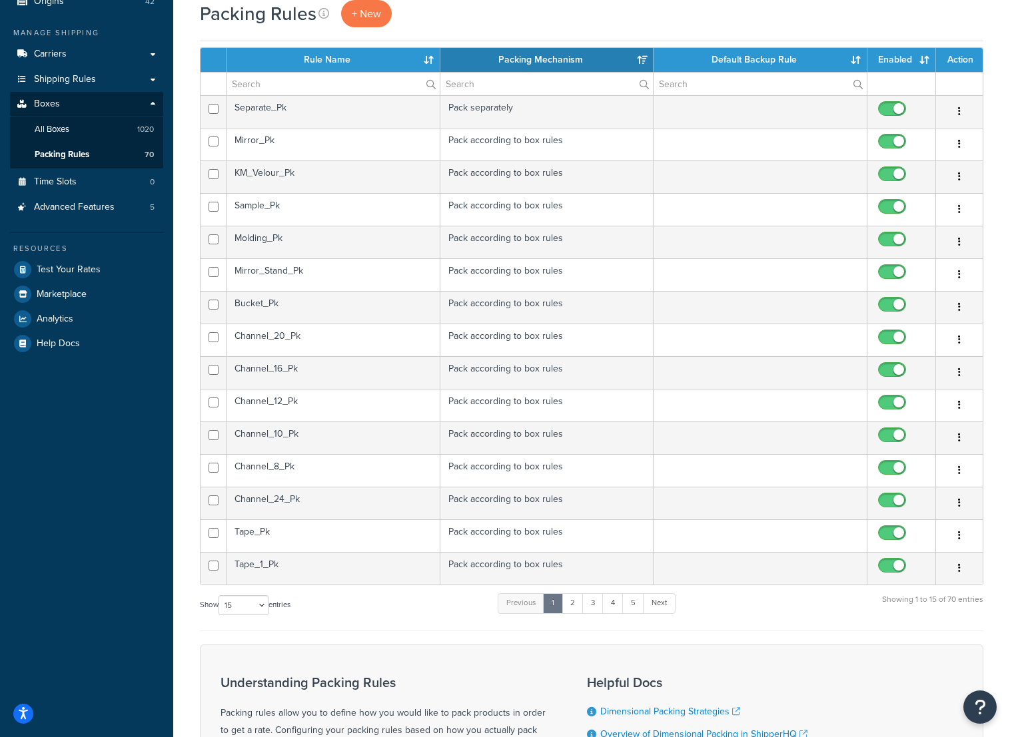
scroll to position [266, 0]
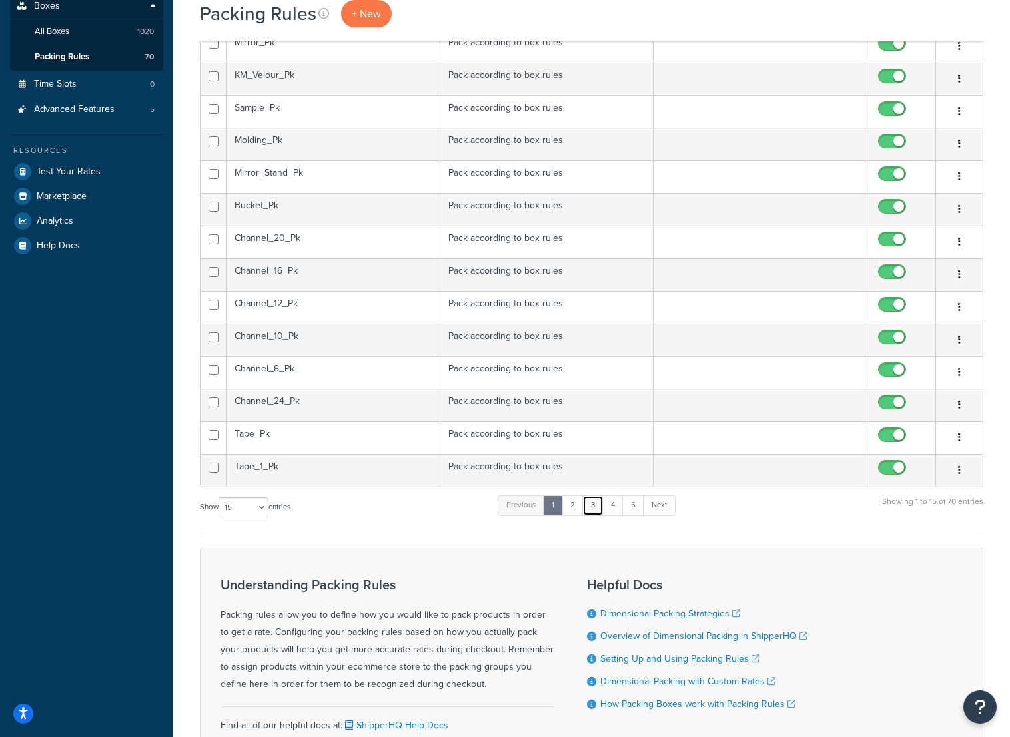
click at [597, 510] on link "3" at bounding box center [592, 506] width 21 height 20
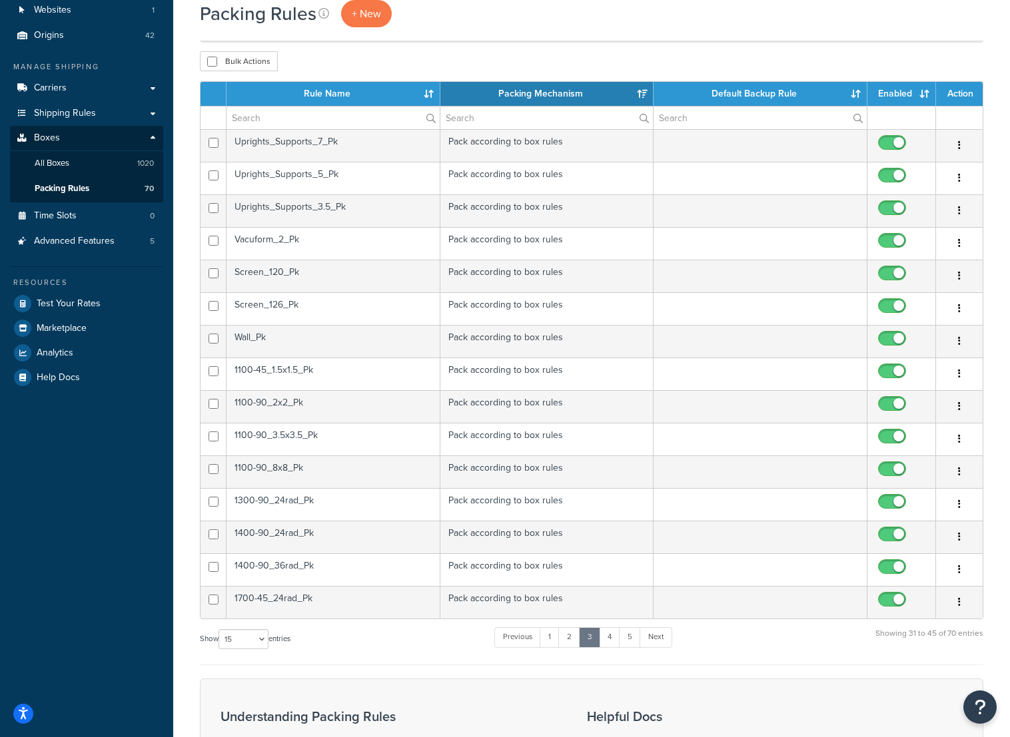
scroll to position [133, 0]
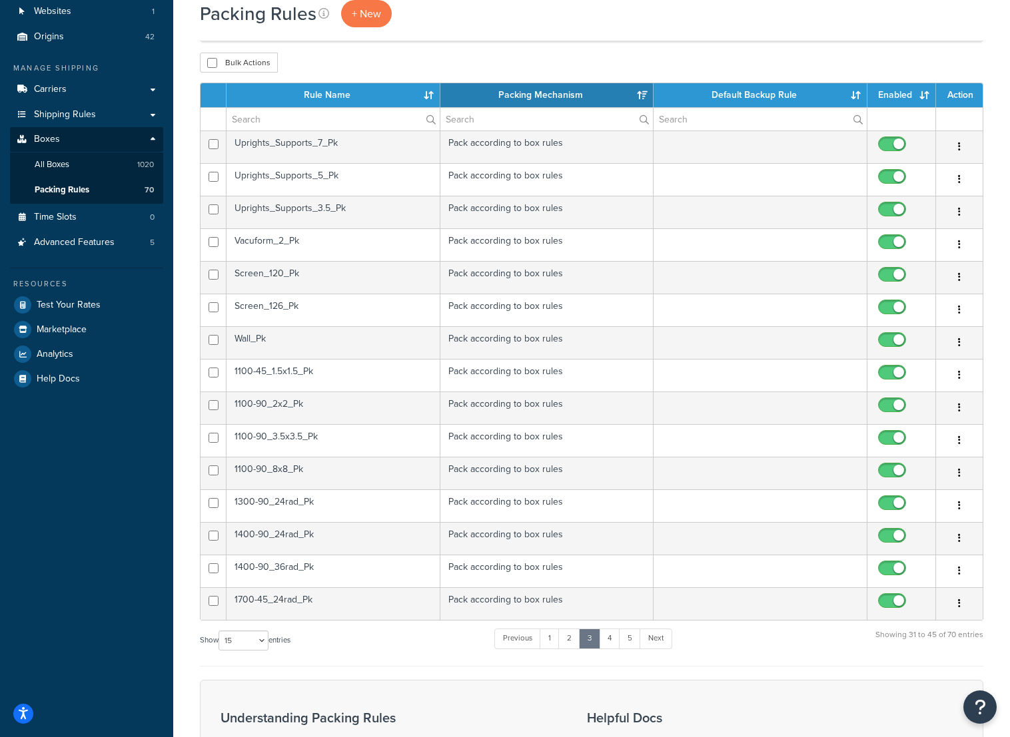
click at [372, 210] on td "Uprights_Supports_3.5_Pk" at bounding box center [333, 212] width 214 height 33
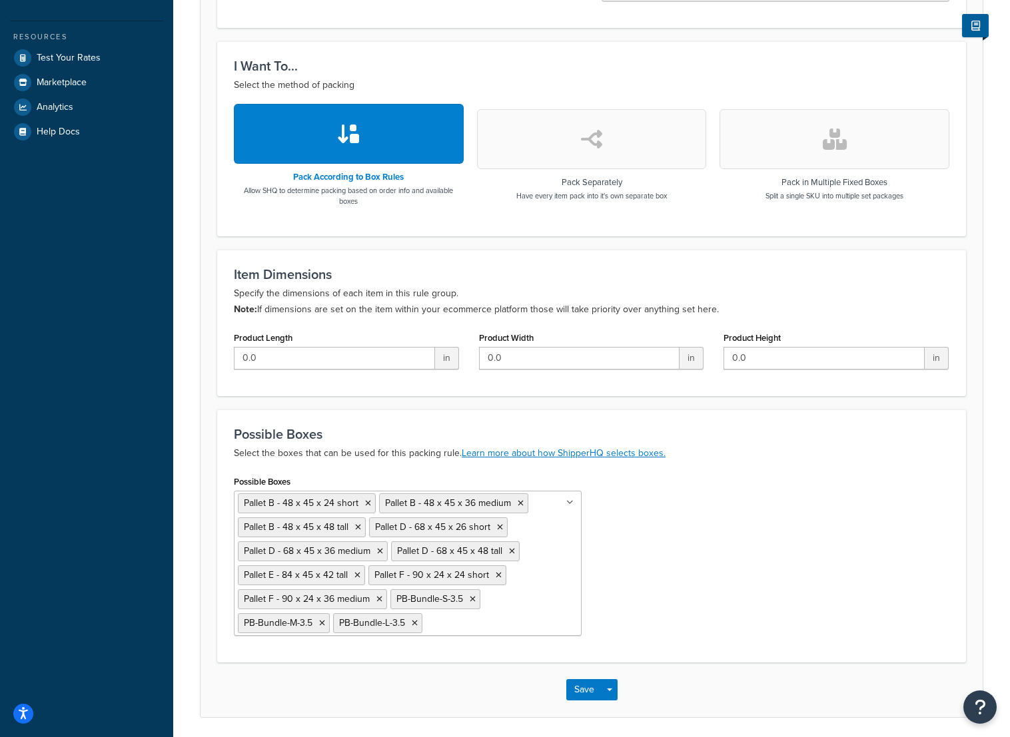
scroll to position [429, 0]
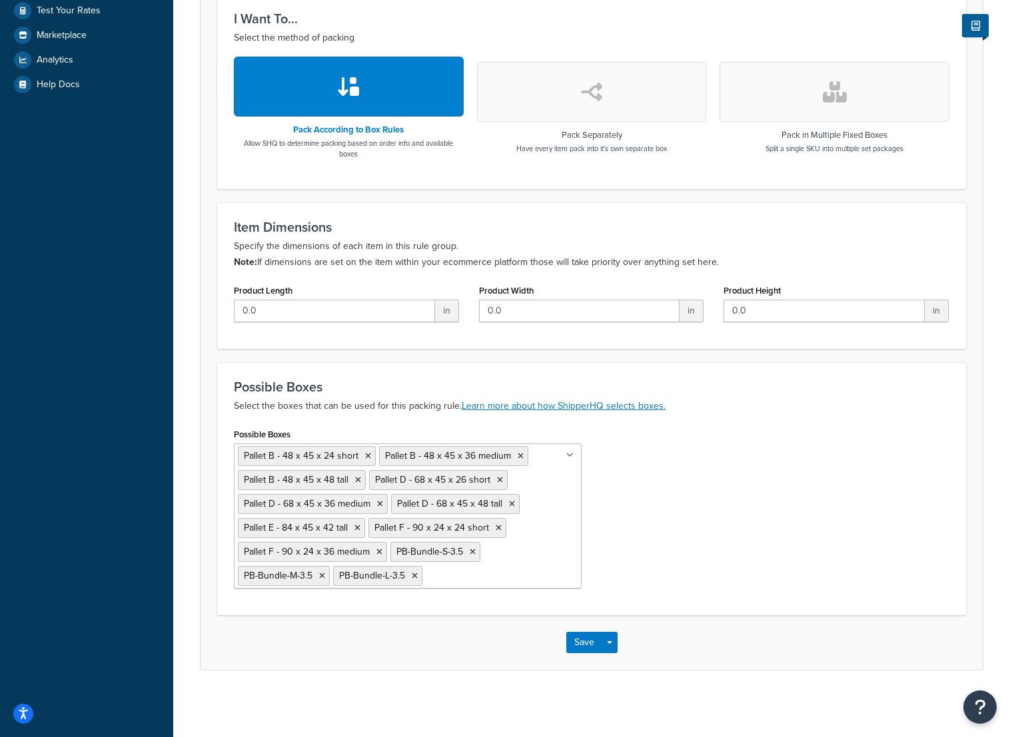
drag, startPoint x: 446, startPoint y: 573, endPoint x: 460, endPoint y: 577, distance: 14.4
click at [446, 573] on input "Possible Boxes" at bounding box center [485, 575] width 118 height 15
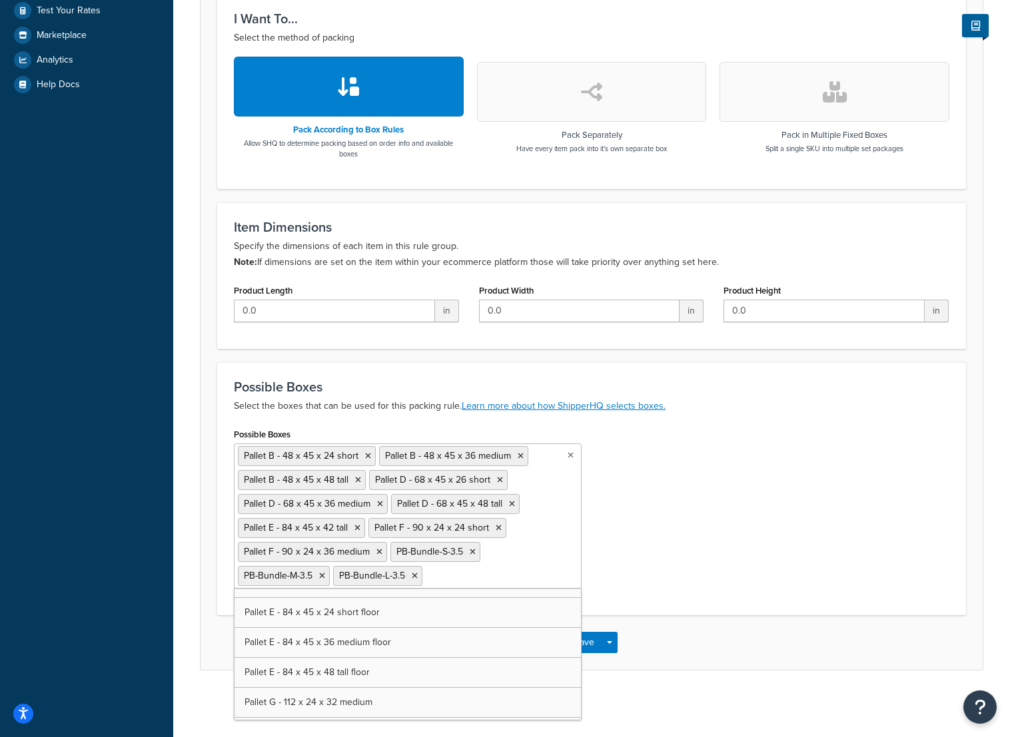
scroll to position [6860, 0]
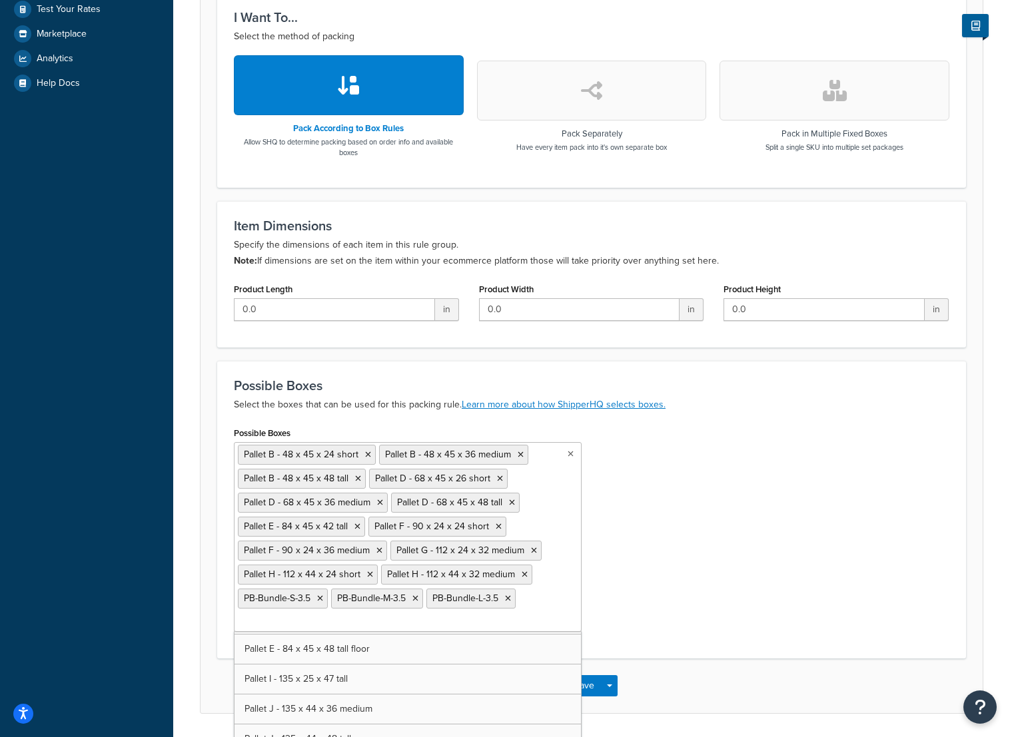
click at [692, 585] on div "Possible Boxes Pallet B - 48 x 45 x 24 short Pallet B - 48 x 45 x 36 medium Pal…" at bounding box center [591, 533] width 735 height 218
click at [577, 686] on button "Save" at bounding box center [584, 685] width 36 height 21
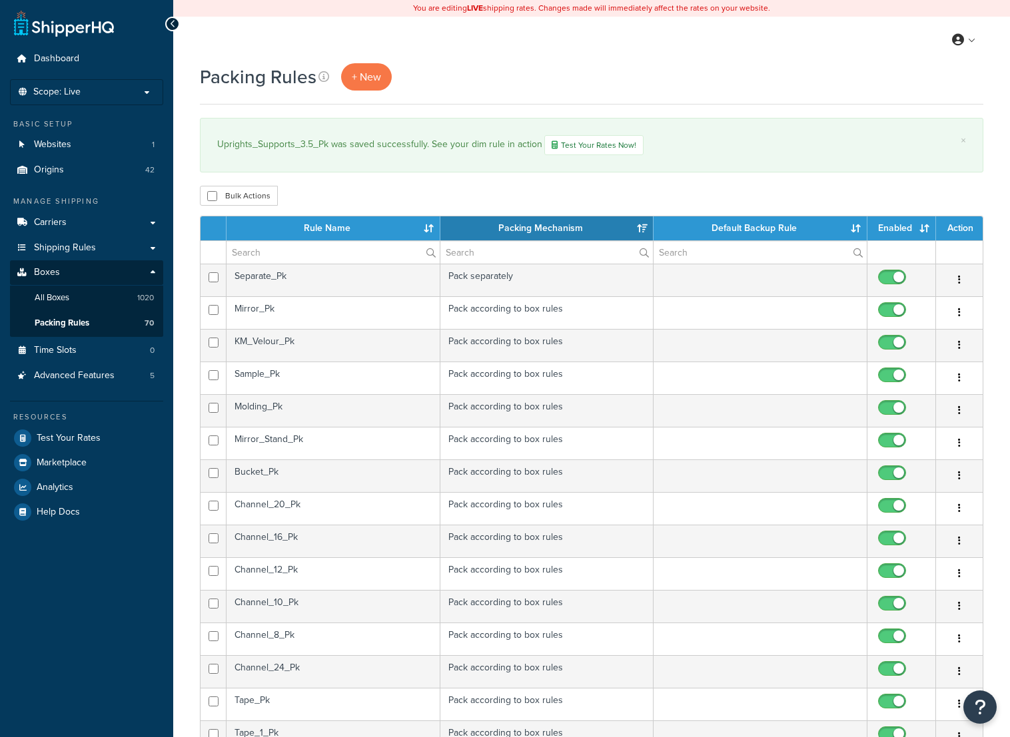
select select "15"
click at [675, 71] on div "Packing Rules + New" at bounding box center [591, 76] width 783 height 27
click at [553, 89] on div "Packing Rules + New" at bounding box center [591, 76] width 783 height 27
